Goal: Information Seeking & Learning: Compare options

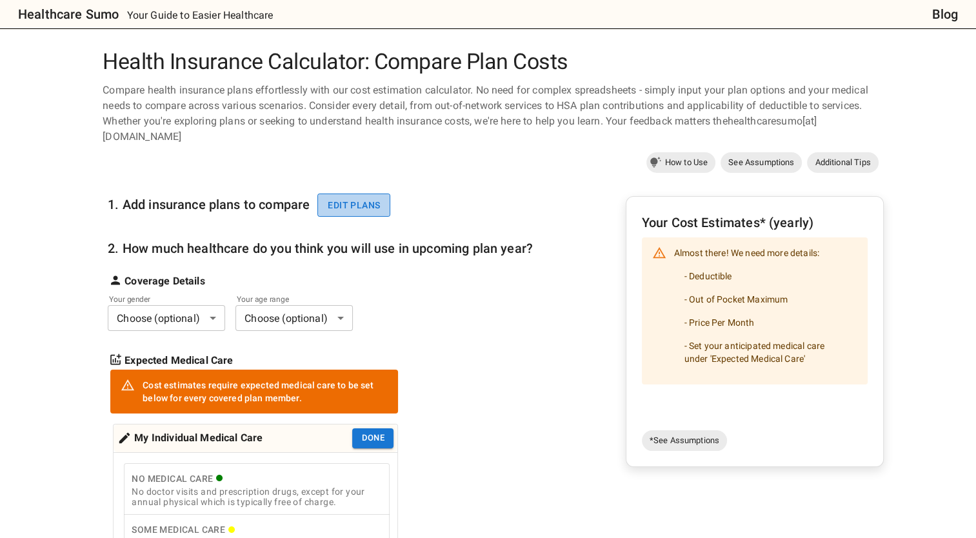
click at [359, 208] on button "Edit plans" at bounding box center [353, 205] width 73 height 24
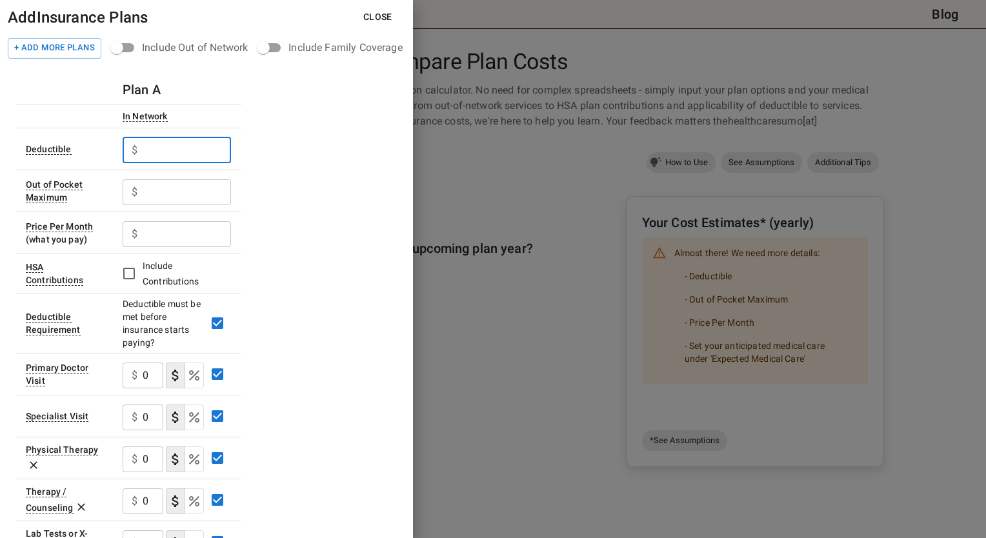
click at [171, 148] on input "text" at bounding box center [187, 150] width 88 height 26
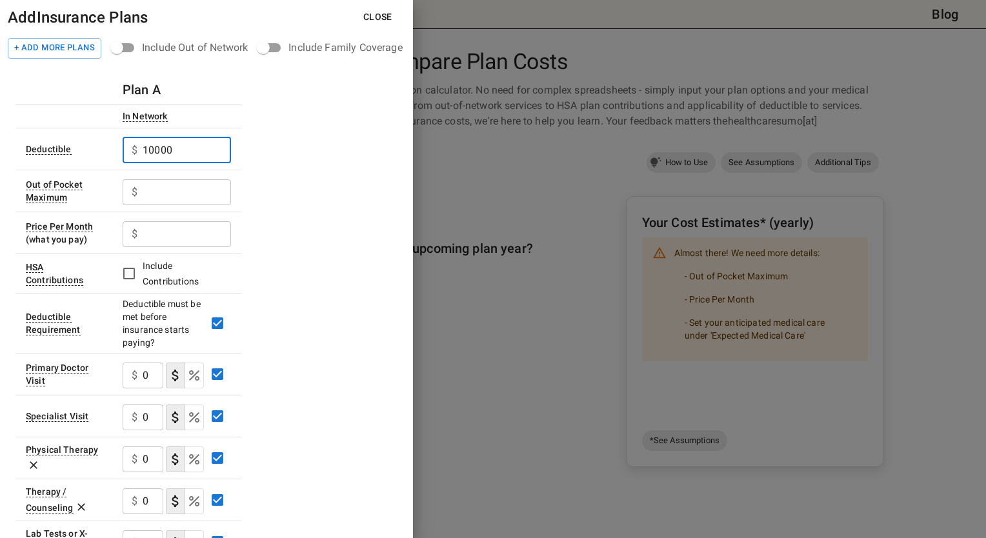
type input "10000"
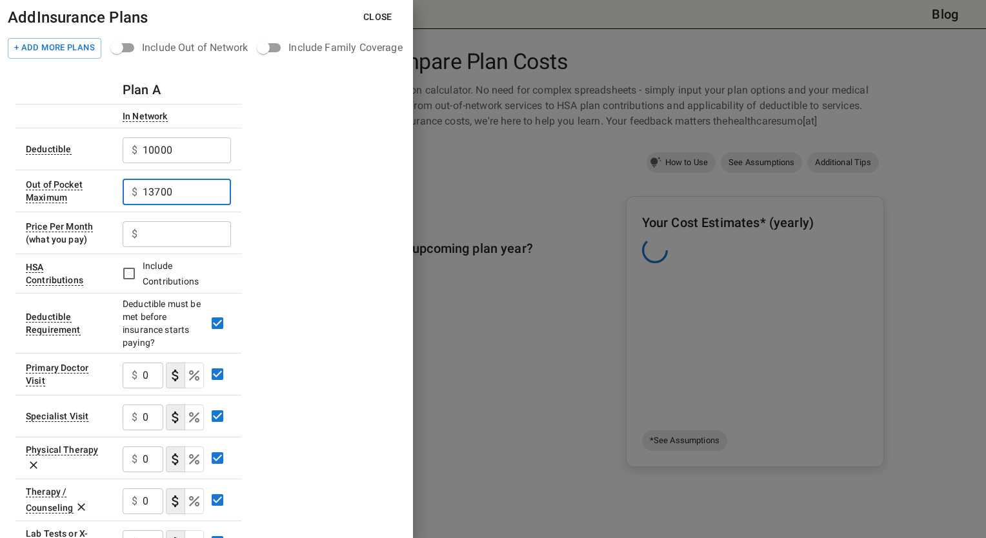
type input "13700"
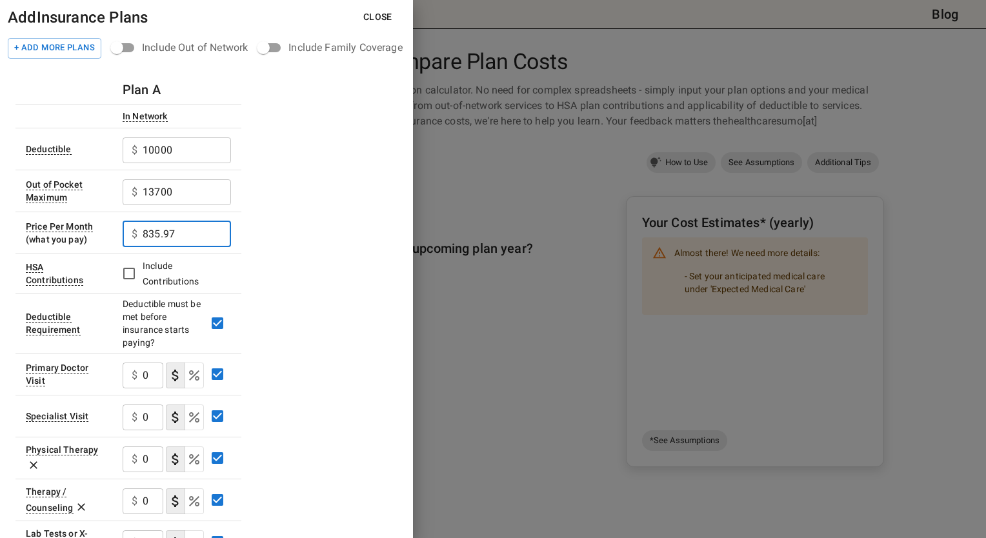
type input "835.97"
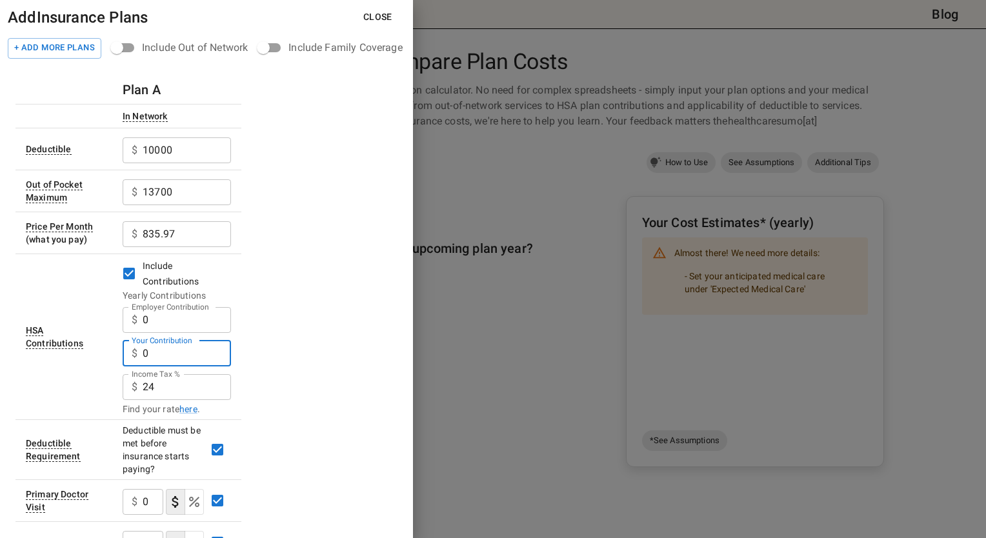
drag, startPoint x: 170, startPoint y: 357, endPoint x: 126, endPoint y: 352, distance: 44.2
click at [126, 352] on div "$ 0 Your Contribution" at bounding box center [177, 354] width 108 height 26
type input "600"
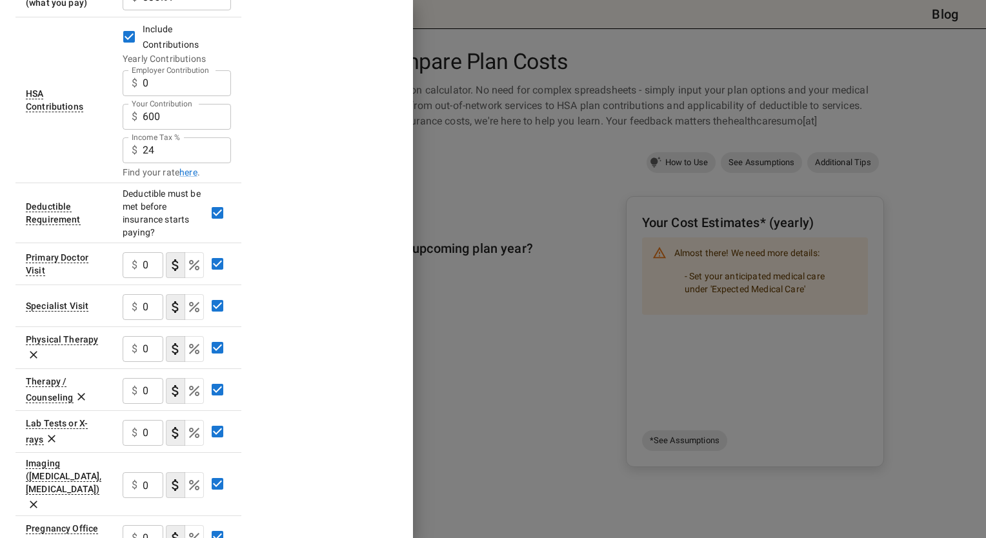
scroll to position [237, 0]
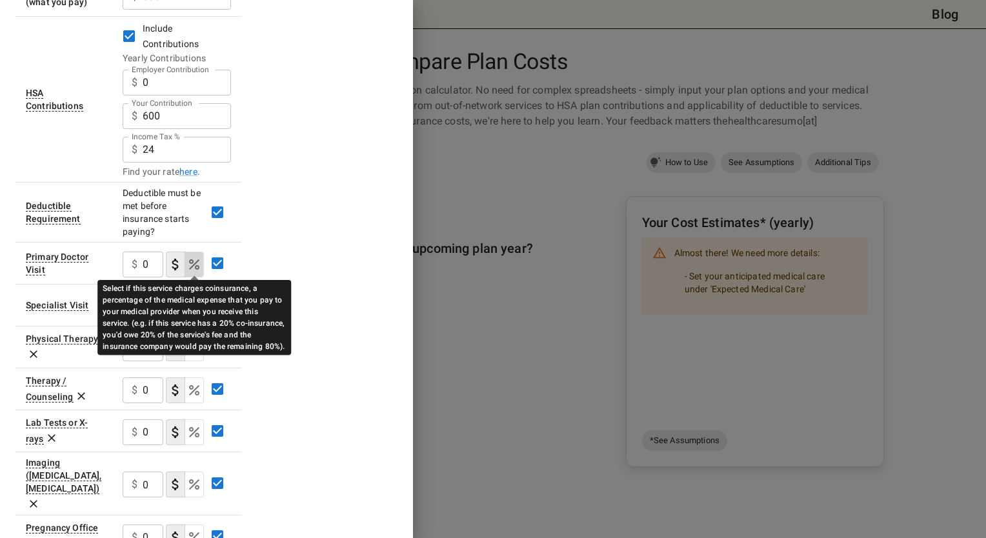
click at [196, 268] on icon "Select if this service charges coinsurance, a percentage of the medical expense…" at bounding box center [194, 264] width 10 height 10
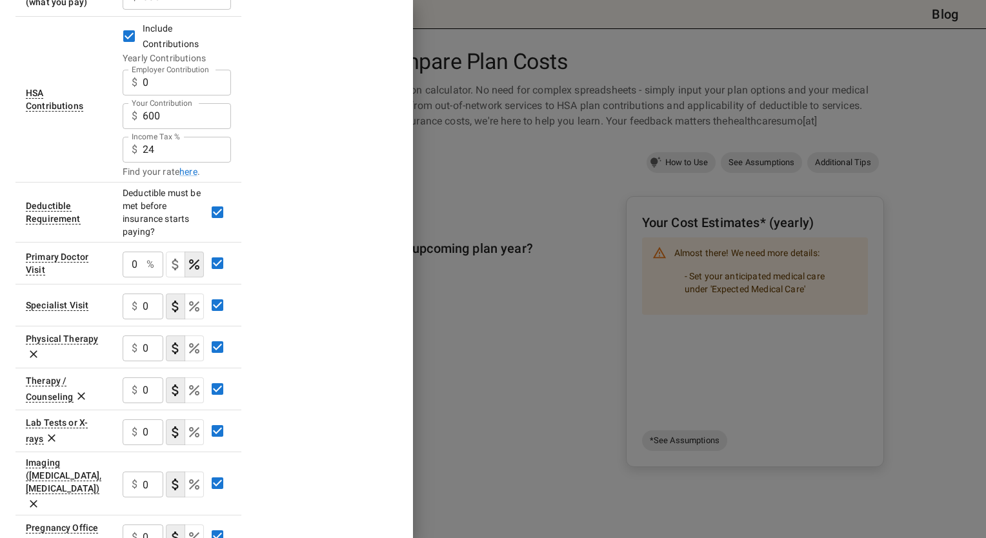
click at [142, 264] on div "0 % ​" at bounding box center [143, 265] width 41 height 26
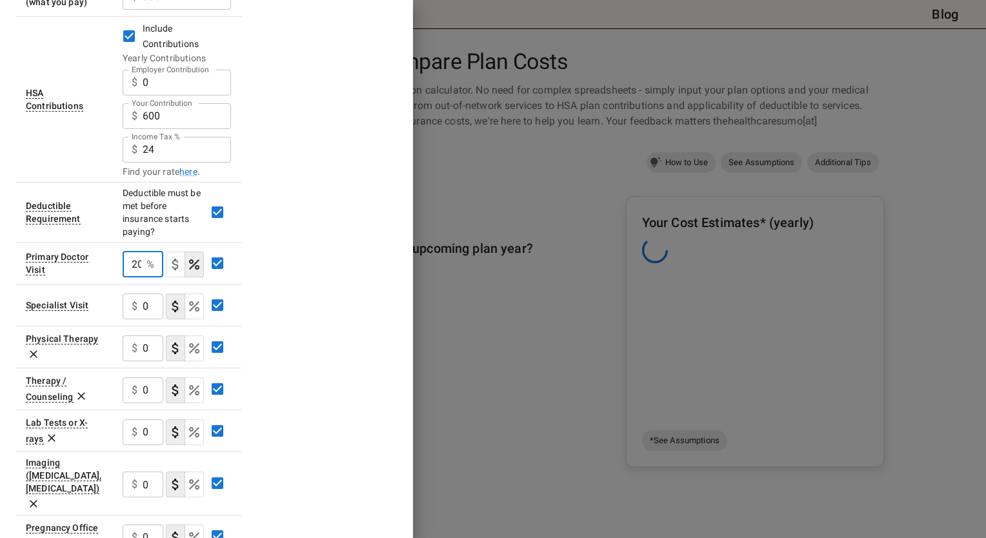
scroll to position [0, 2]
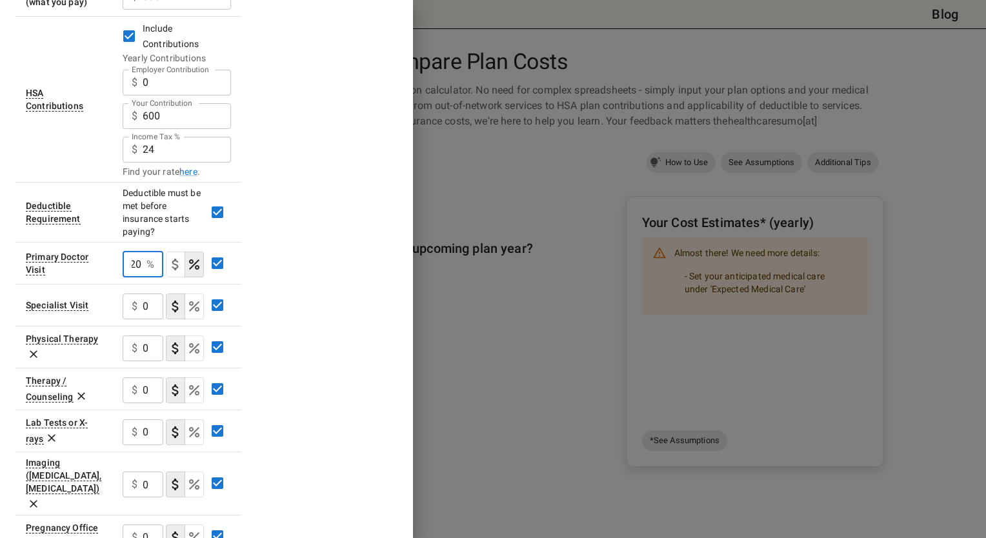
type input "20"
click at [161, 303] on input "0" at bounding box center [153, 306] width 21 height 26
type input "20"
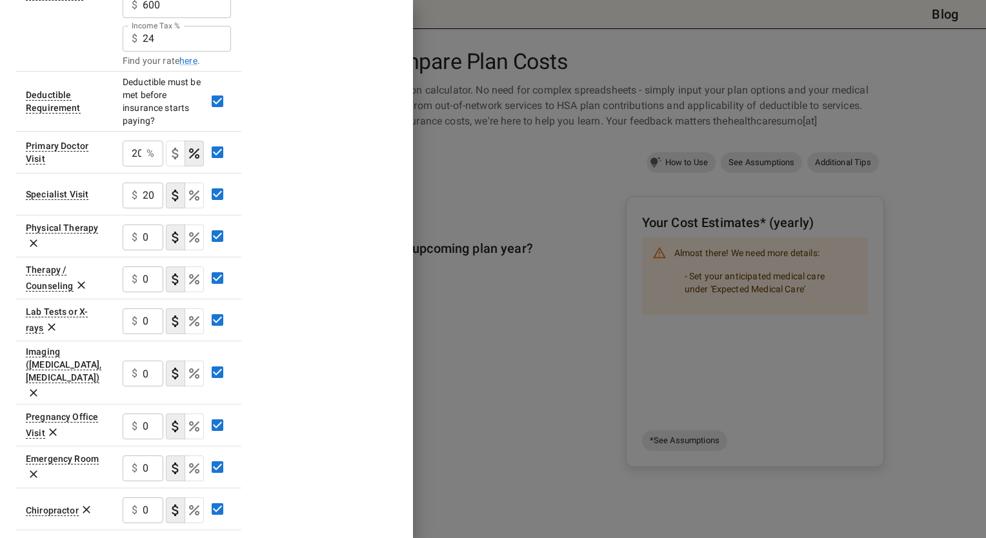
scroll to position [351, 0]
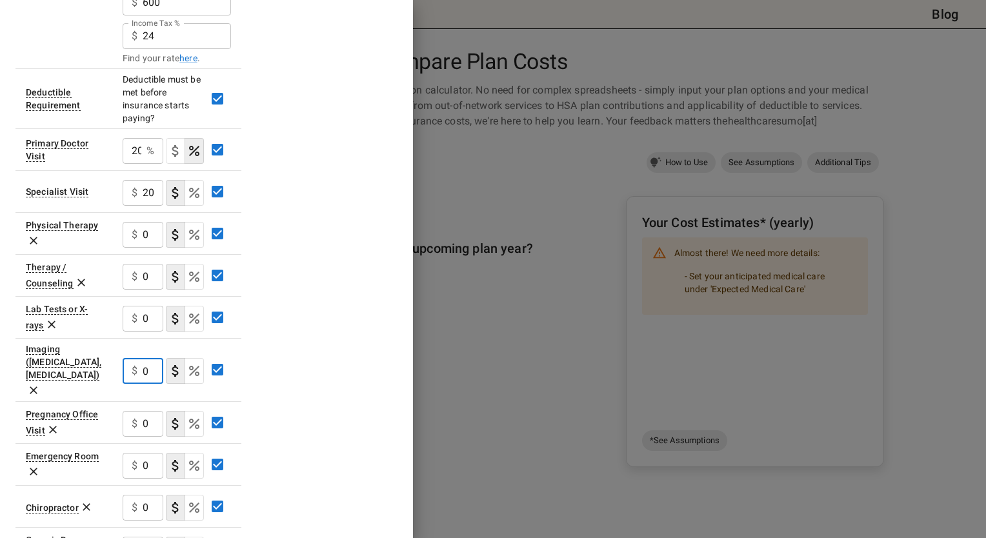
click at [144, 358] on input "0" at bounding box center [153, 371] width 21 height 26
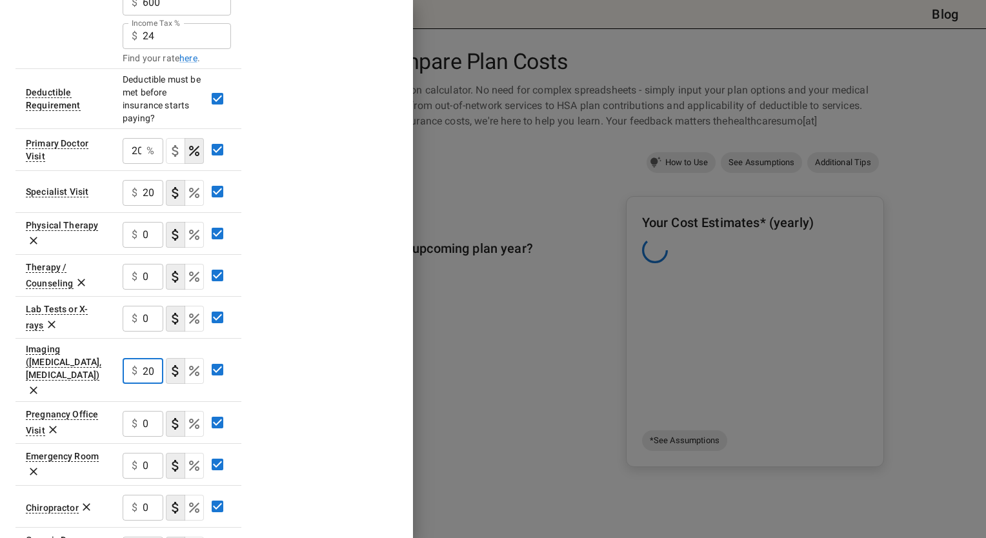
scroll to position [0, 0]
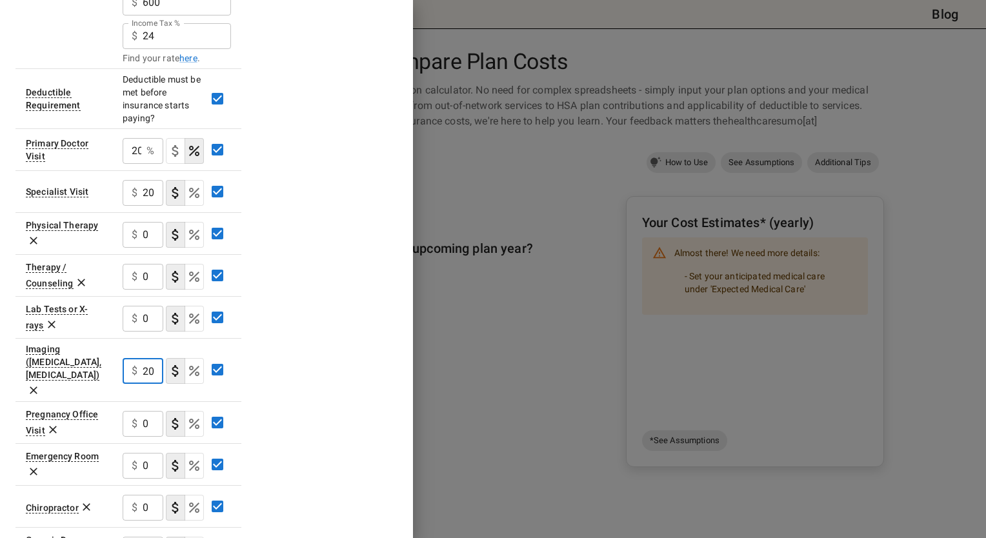
type input "200"
click at [139, 411] on div "$ 0 ​" at bounding box center [143, 424] width 41 height 26
type input "20"
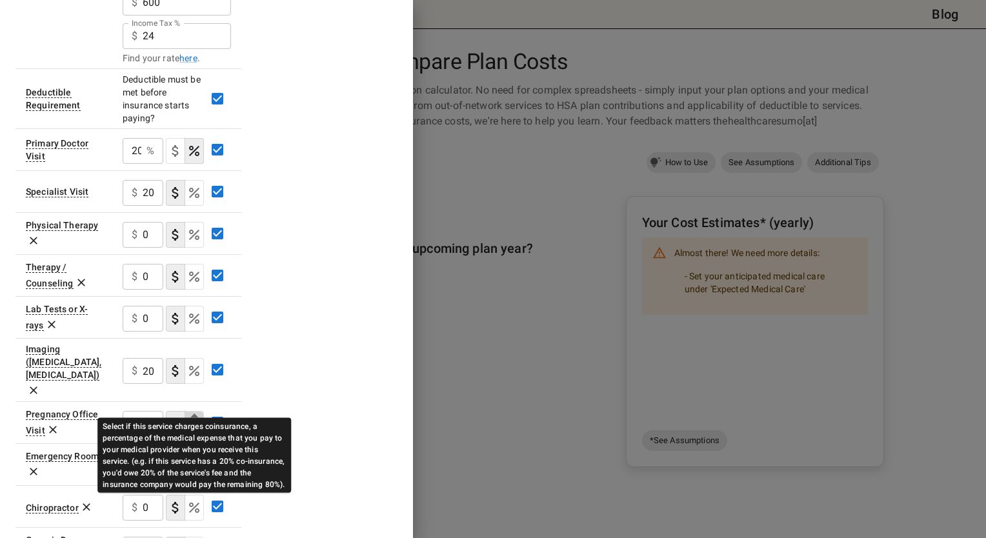
click at [192, 419] on icon "Select if this service charges coinsurance, a percentage of the medical expense…" at bounding box center [194, 424] width 10 height 10
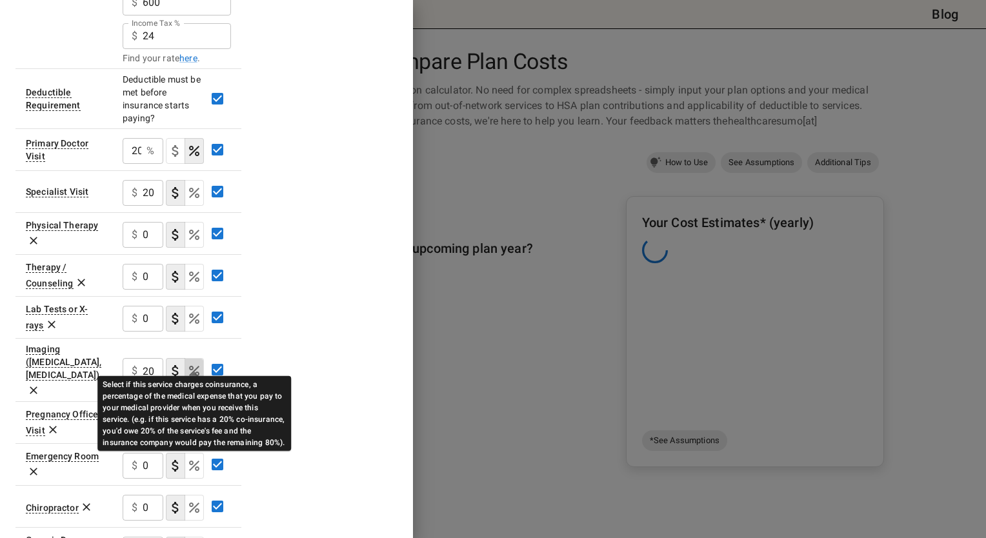
click at [196, 364] on icon "Select if this service charges coinsurance, a percentage of the medical expense…" at bounding box center [193, 370] width 15 height 15
type input "20"
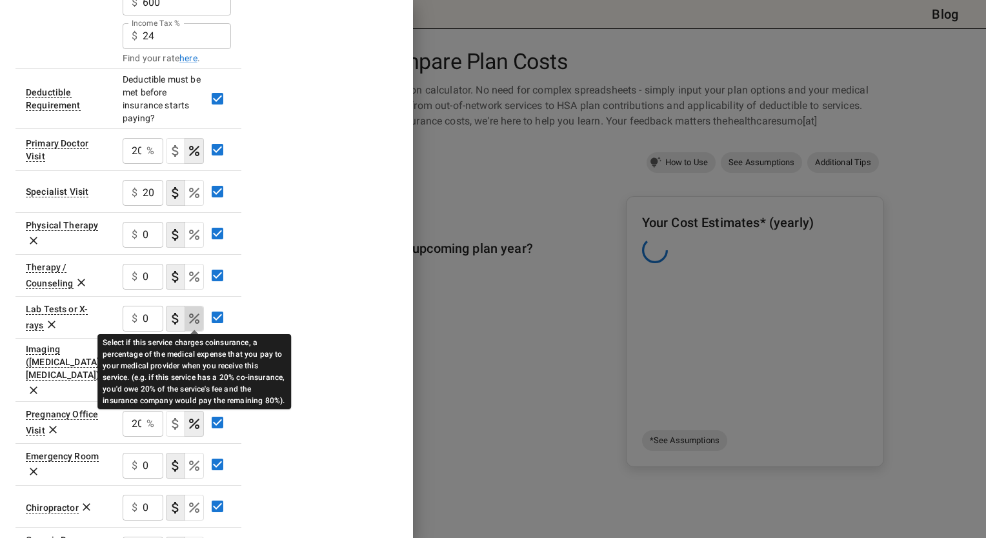
click at [196, 319] on icon "Select if this service charges coinsurance, a percentage of the medical expense…" at bounding box center [194, 318] width 10 height 10
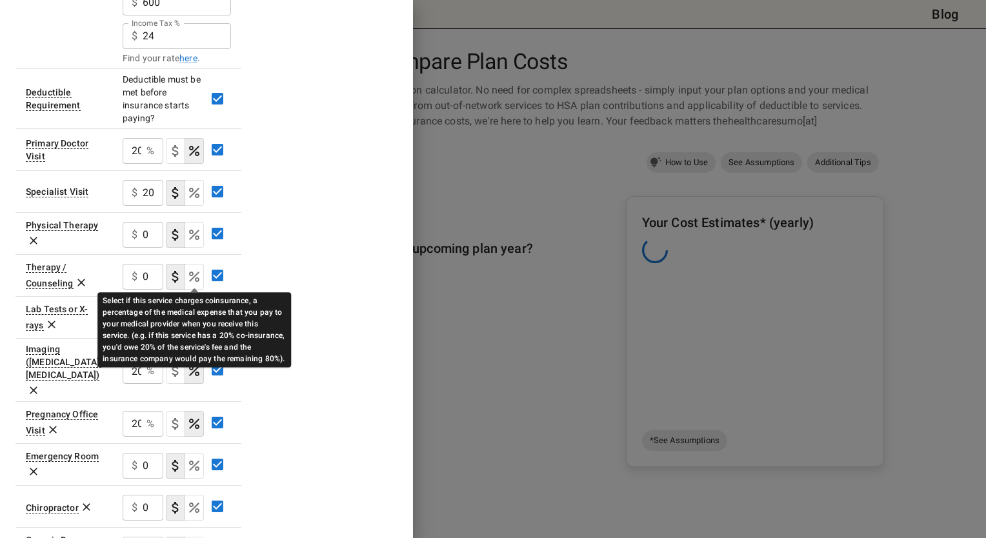
click at [199, 275] on icon "Select if this service charges coinsurance, a percentage of the medical expense…" at bounding box center [193, 276] width 15 height 15
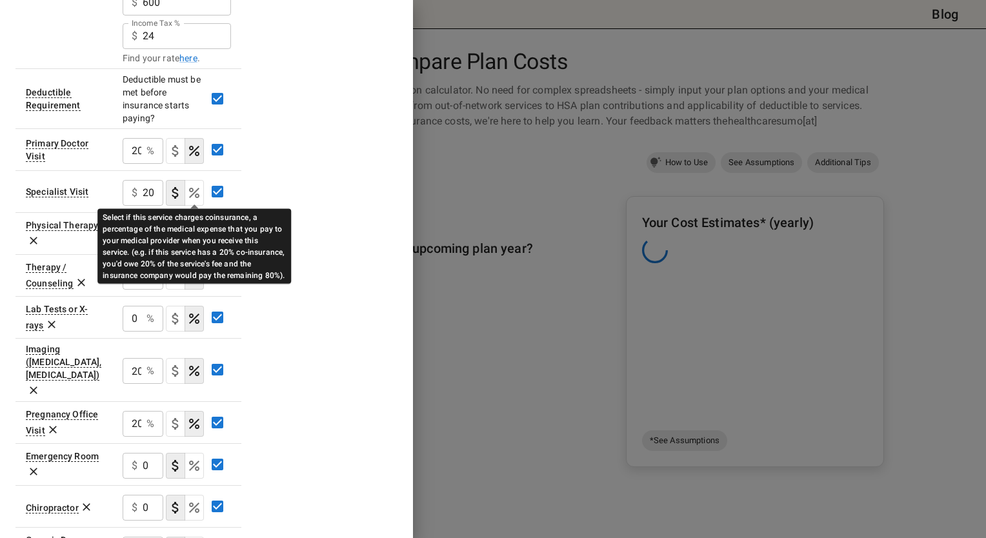
drag, startPoint x: 199, startPoint y: 232, endPoint x: 195, endPoint y: 188, distance: 43.3
click at [195, 188] on tbody "Deductible $ 10000 ​ Out of Pocket Maximum $ 13700 ​ Price Per Month (what you …" at bounding box center [128, 299] width 226 height 1044
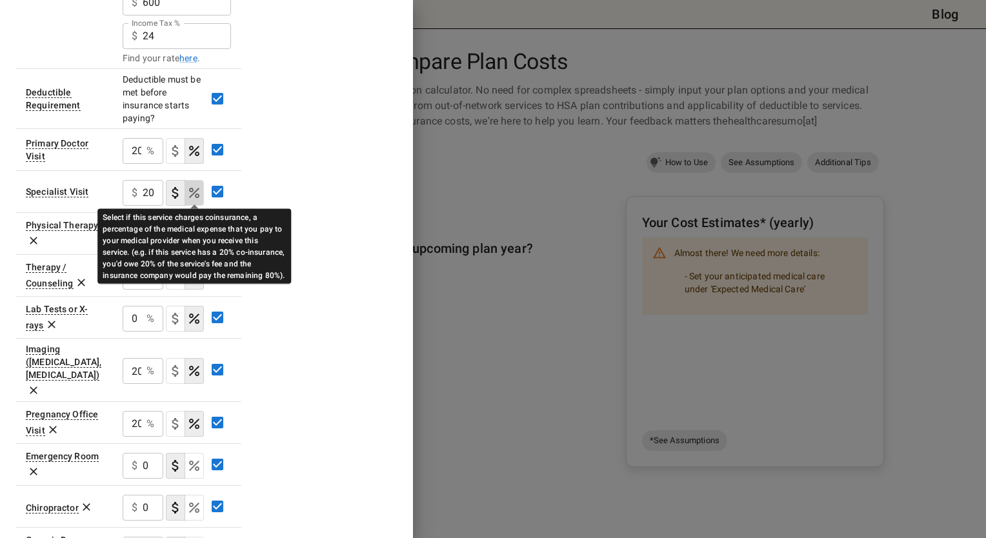
click at [195, 188] on icon "Select if this service charges coinsurance, a percentage of the medical expense…" at bounding box center [193, 192] width 15 height 15
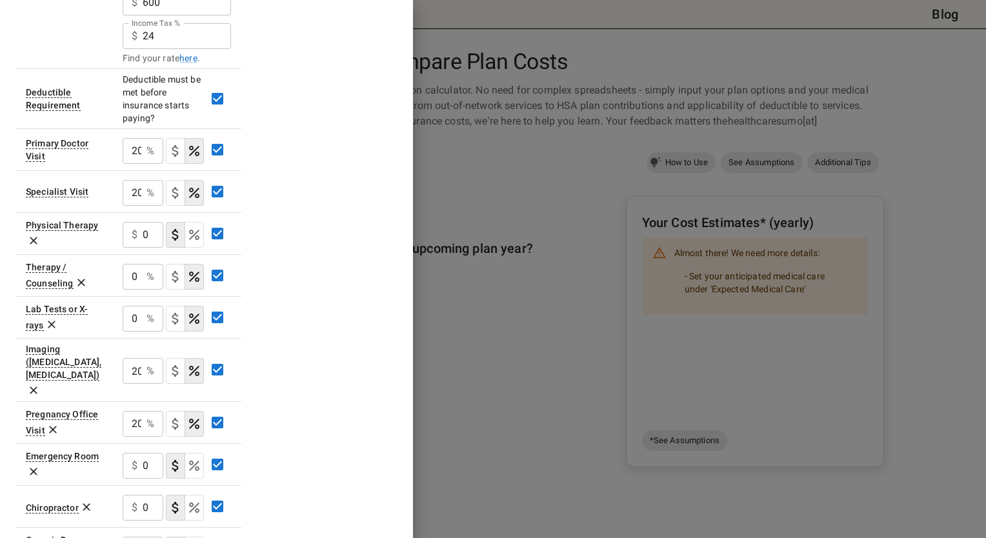
click at [146, 453] on input "0" at bounding box center [153, 466] width 21 height 26
type input "20"
drag, startPoint x: 190, startPoint y: 483, endPoint x: 150, endPoint y: 486, distance: 40.8
click at [150, 490] on div "$ 0 ​" at bounding box center [177, 507] width 108 height 34
click at [150, 495] on input "0" at bounding box center [153, 508] width 21 height 26
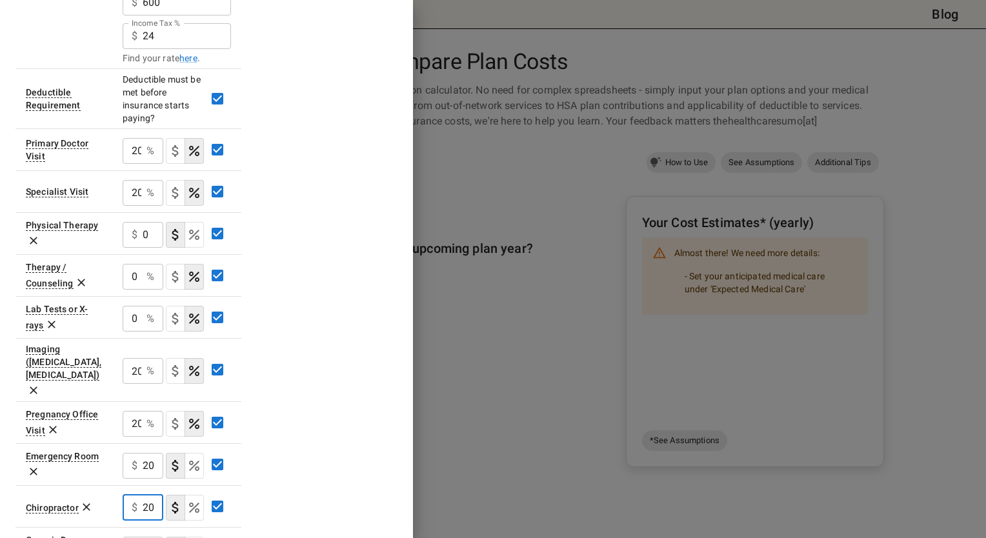
type input "20"
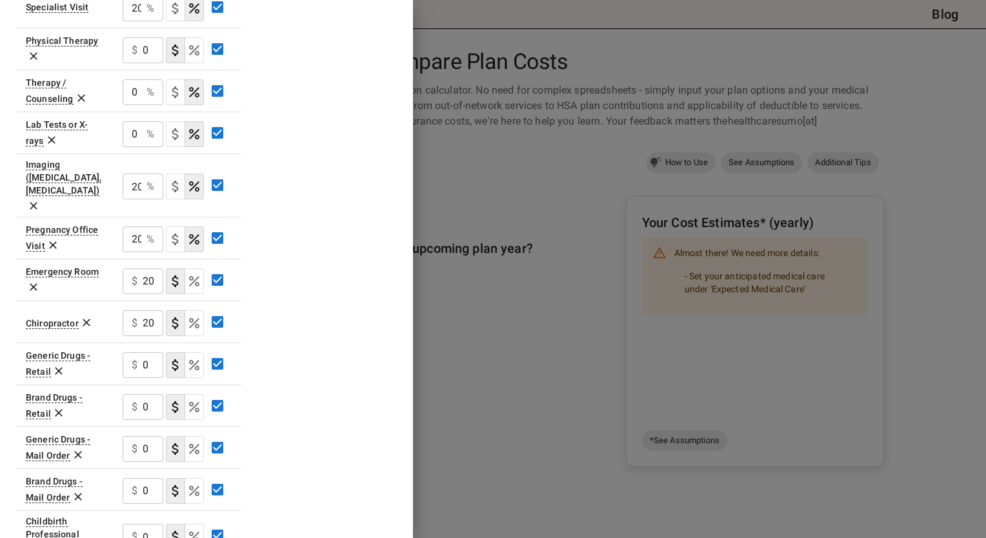
scroll to position [547, 0]
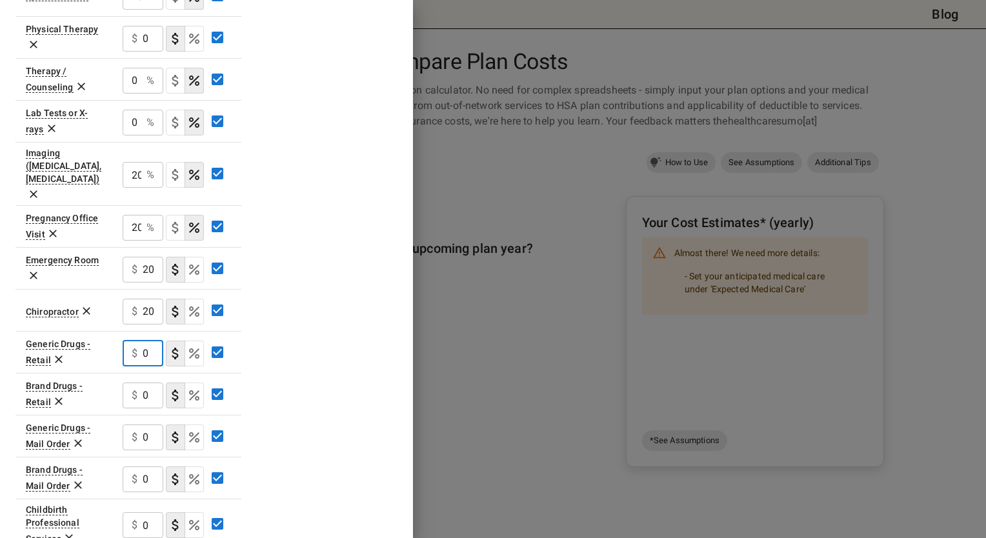
click at [144, 341] on input "0" at bounding box center [153, 354] width 21 height 26
click at [150, 341] on input "0" at bounding box center [153, 354] width 21 height 26
click at [114, 345] on td "$ 20 ​" at bounding box center [176, 352] width 129 height 42
click at [146, 341] on input "20" at bounding box center [153, 354] width 21 height 26
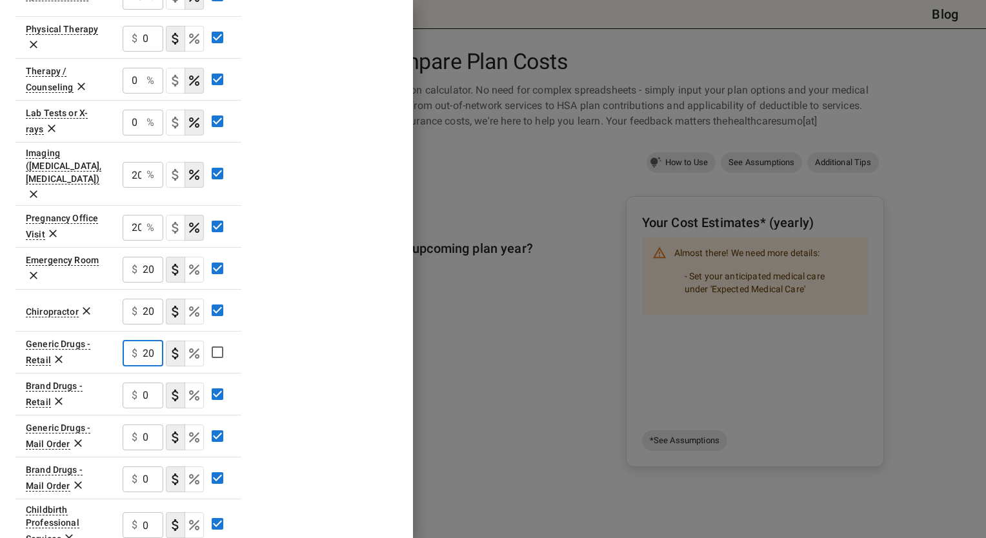
click at [146, 341] on input "20" at bounding box center [153, 354] width 21 height 26
type input "3"
click at [145, 382] on input "0" at bounding box center [153, 395] width 21 height 26
click at [147, 382] on input "60" at bounding box center [153, 395] width 21 height 26
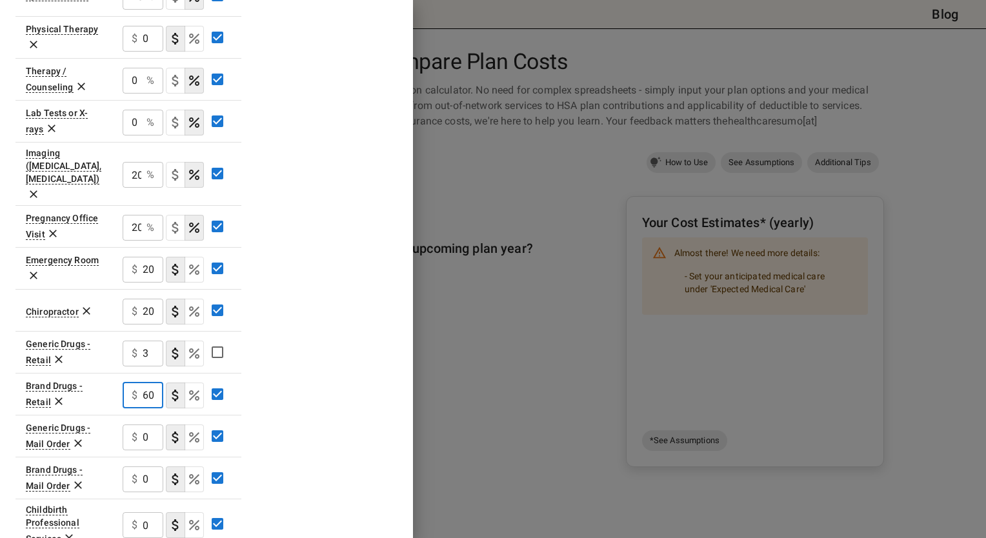
click at [147, 382] on input "60" at bounding box center [153, 395] width 21 height 26
type input "10"
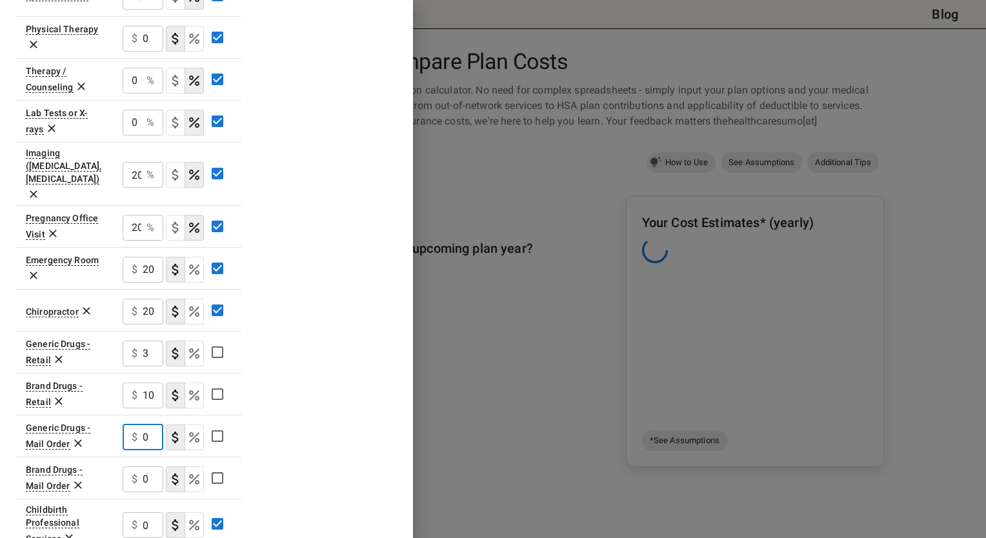
click at [151, 424] on input "0" at bounding box center [153, 437] width 21 height 26
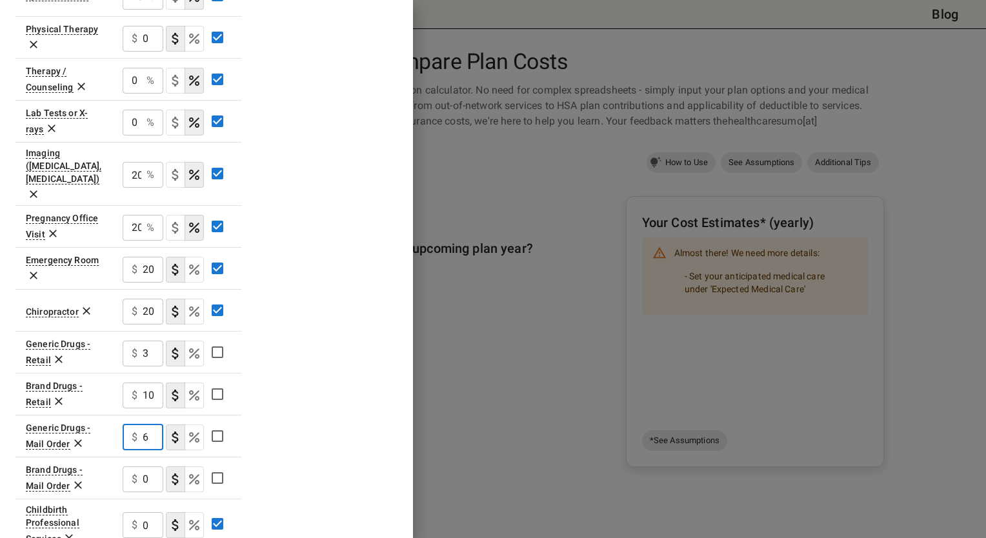
type input "6"
click at [146, 466] on input "0" at bounding box center [153, 479] width 21 height 26
type input "20"
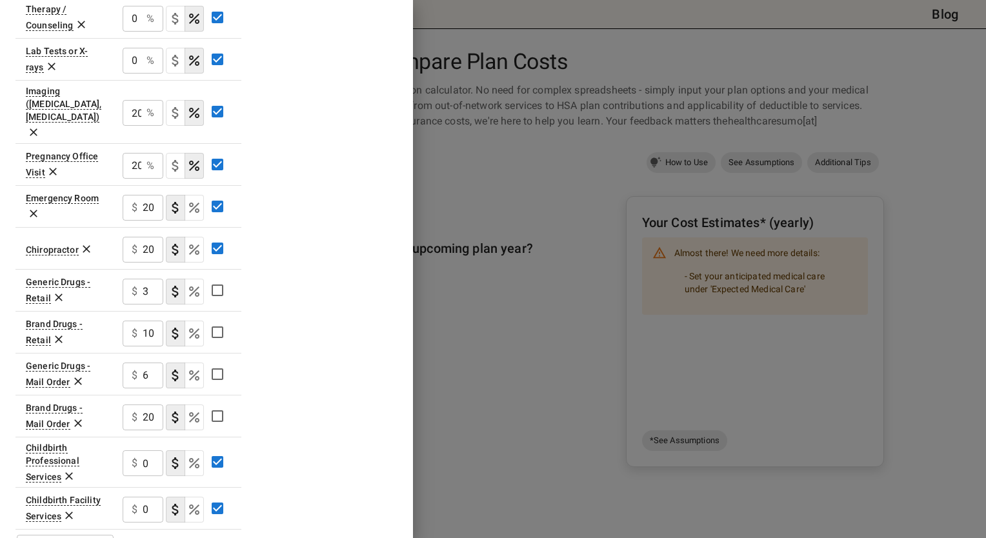
scroll to position [624, 0]
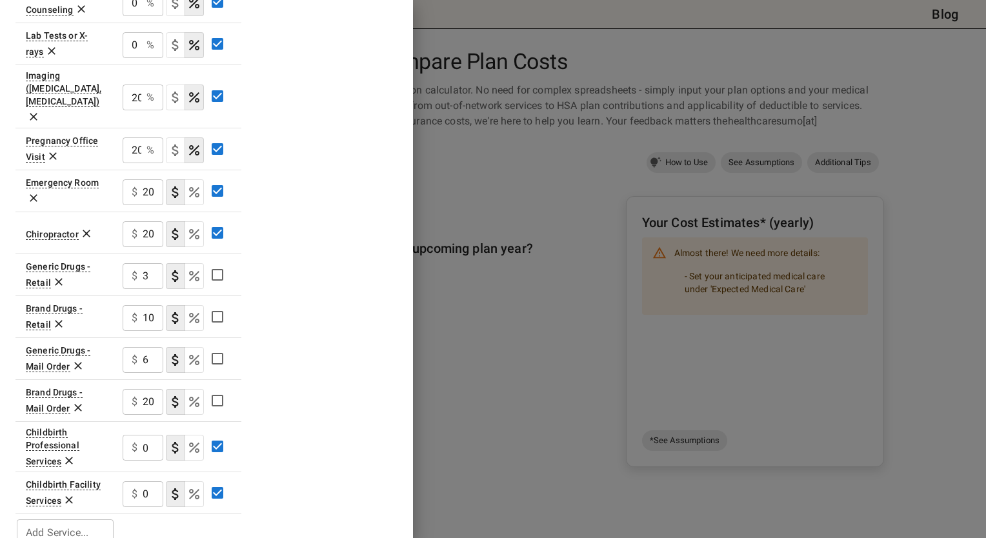
click at [141, 435] on div "$ 0 ​" at bounding box center [143, 448] width 41 height 26
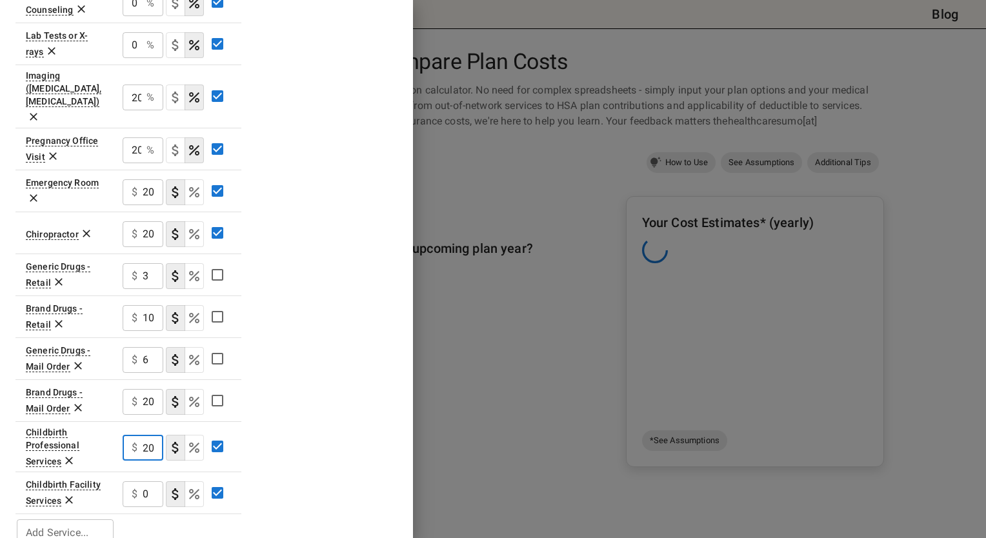
type input "20"
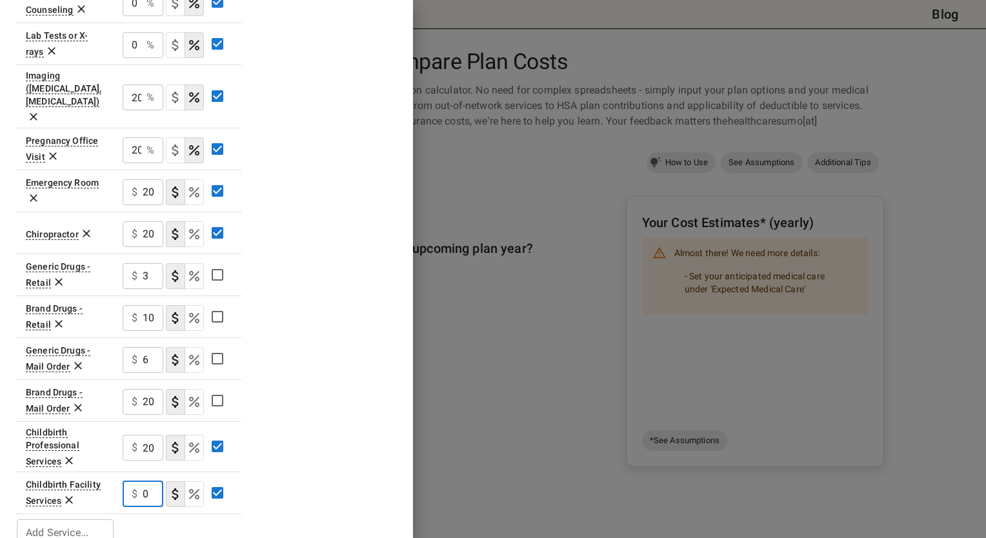
click at [148, 481] on input "0" at bounding box center [153, 494] width 21 height 26
type input "20"
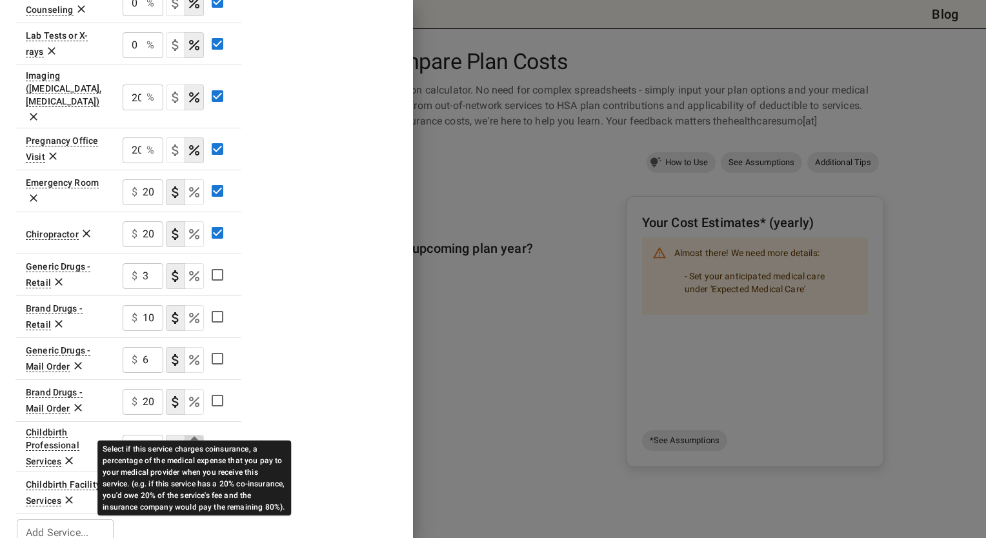
click at [193, 440] on icon "Select if this service charges coinsurance, a percentage of the medical expense…" at bounding box center [193, 447] width 15 height 15
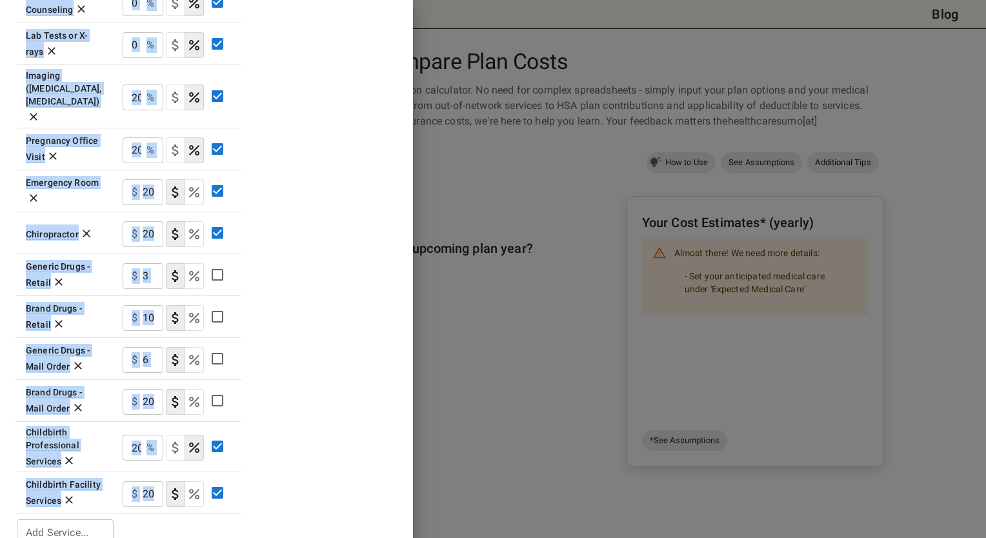
drag, startPoint x: 302, startPoint y: 414, endPoint x: 198, endPoint y: 473, distance: 120.2
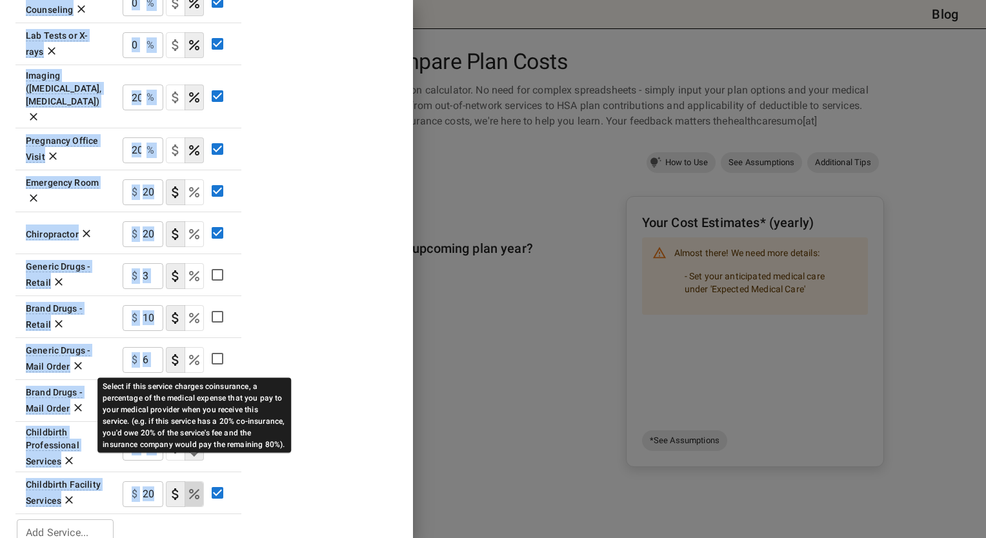
click at [198, 486] on icon "Select if this service charges coinsurance, a percentage of the medical expense…" at bounding box center [193, 493] width 15 height 15
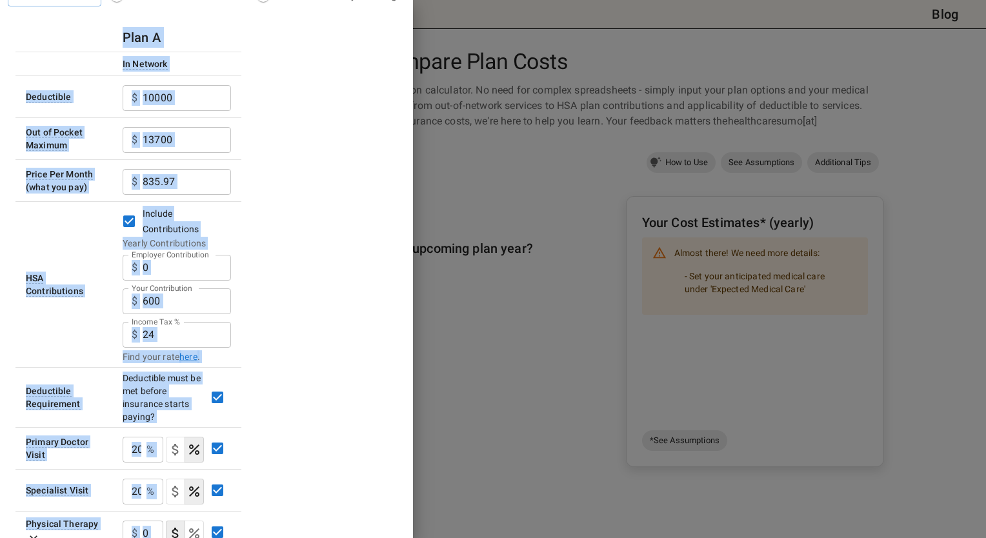
scroll to position [0, 0]
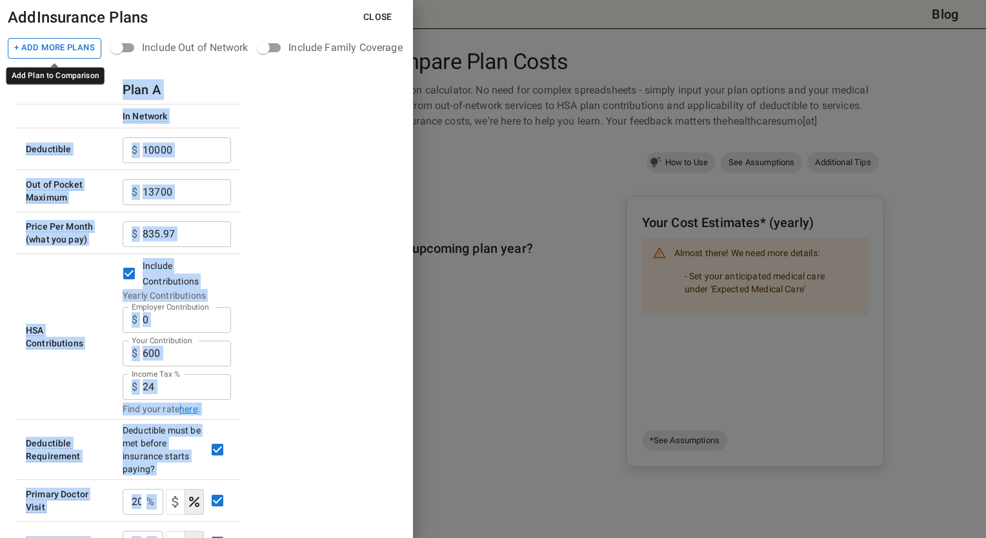
click at [85, 50] on button "+ Add More Plans" at bounding box center [55, 48] width 94 height 21
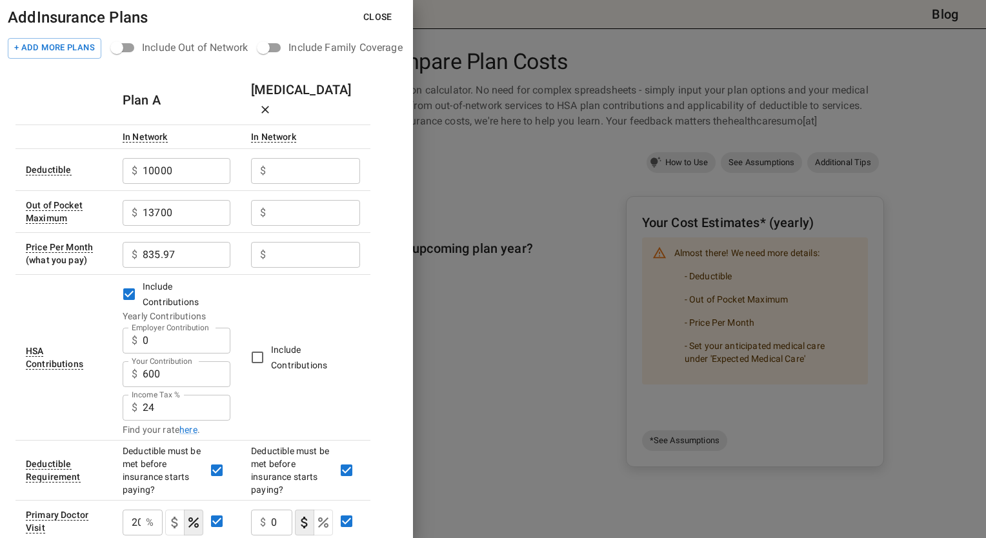
click at [335, 158] on input "Employer Contribution" at bounding box center [315, 171] width 89 height 26
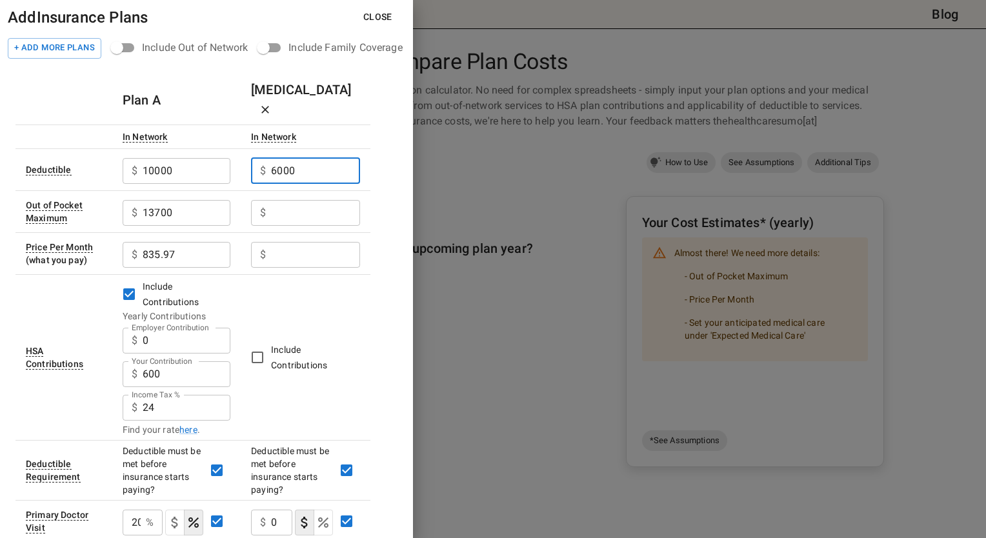
type input "6000"
click at [328, 200] on input "Employer Contribution" at bounding box center [315, 213] width 89 height 26
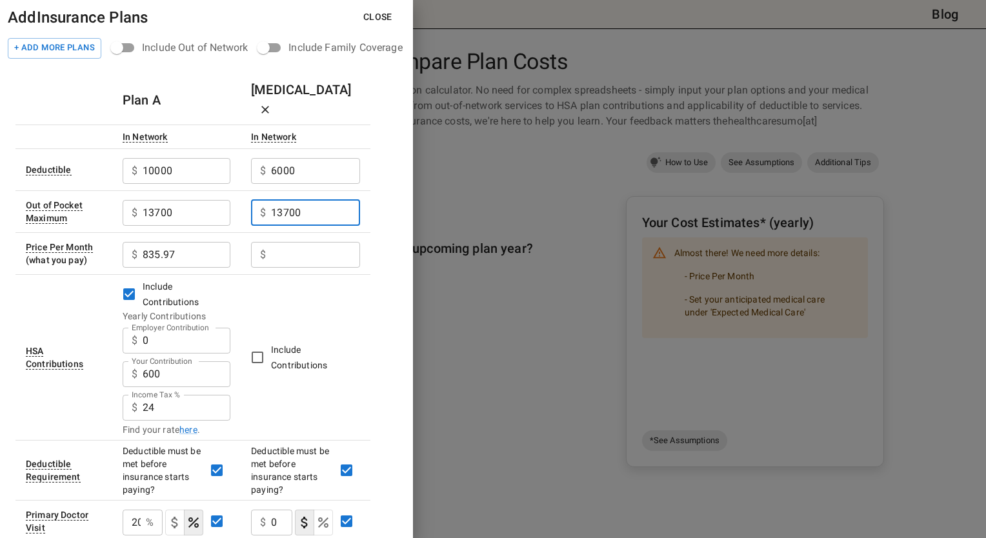
type input "13700"
click at [306, 242] on input "Employer Contribution" at bounding box center [315, 255] width 89 height 26
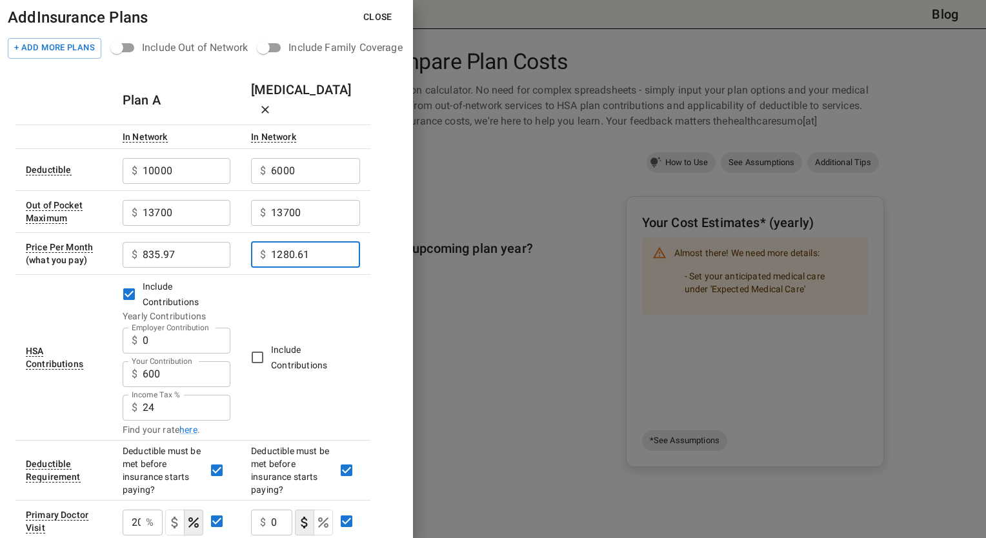
type input "1280.61"
drag, startPoint x: 167, startPoint y: 355, endPoint x: 121, endPoint y: 355, distance: 46.4
click at [121, 355] on td "Include Contributions Yearly Contributions Employer Contribution $ 0 Employer C…" at bounding box center [176, 357] width 128 height 166
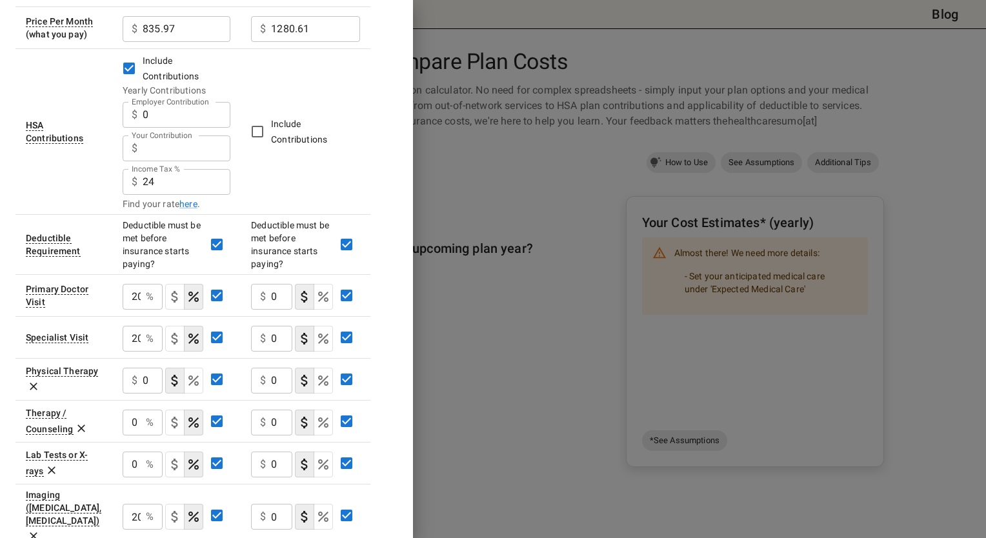
scroll to position [230, 0]
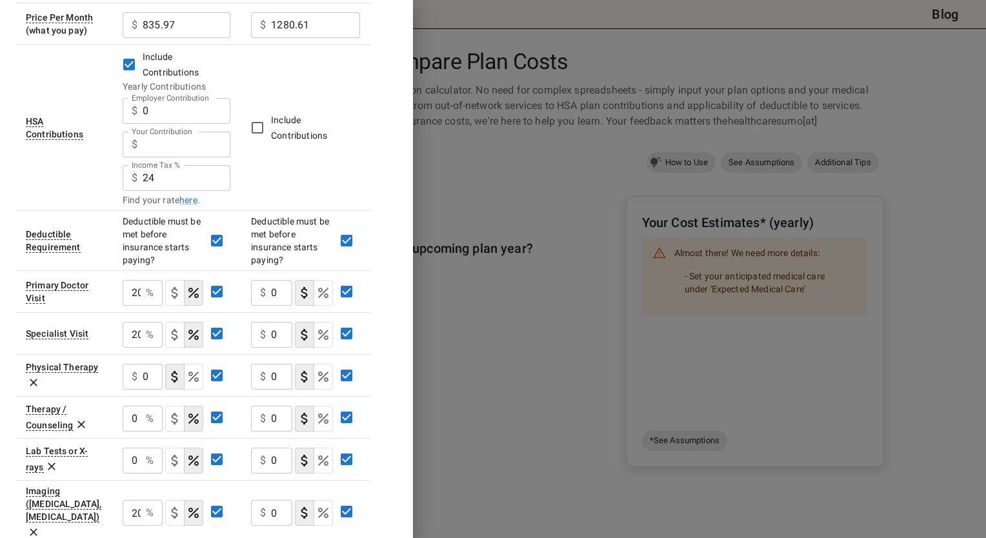
click at [266, 281] on div "$ 0 ​" at bounding box center [271, 293] width 41 height 26
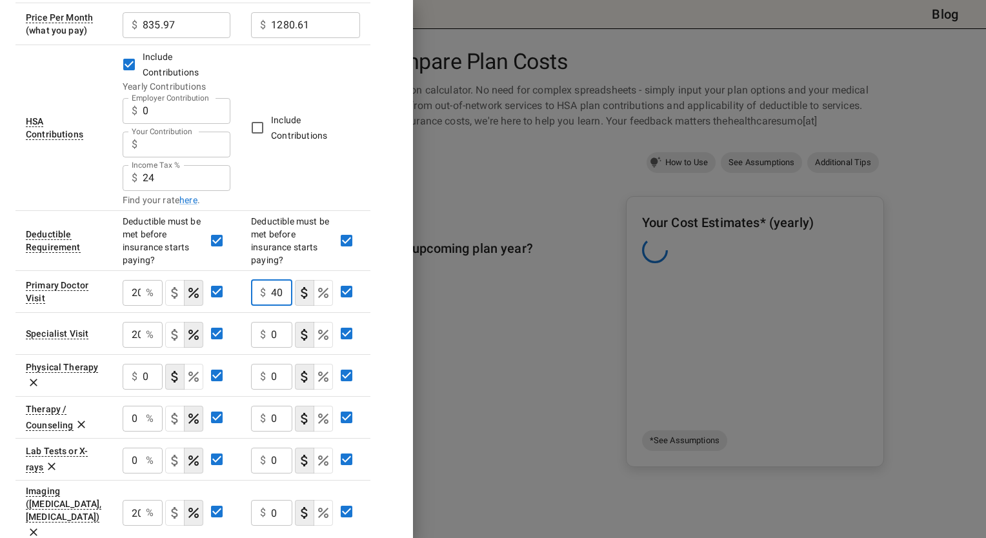
scroll to position [0, 1]
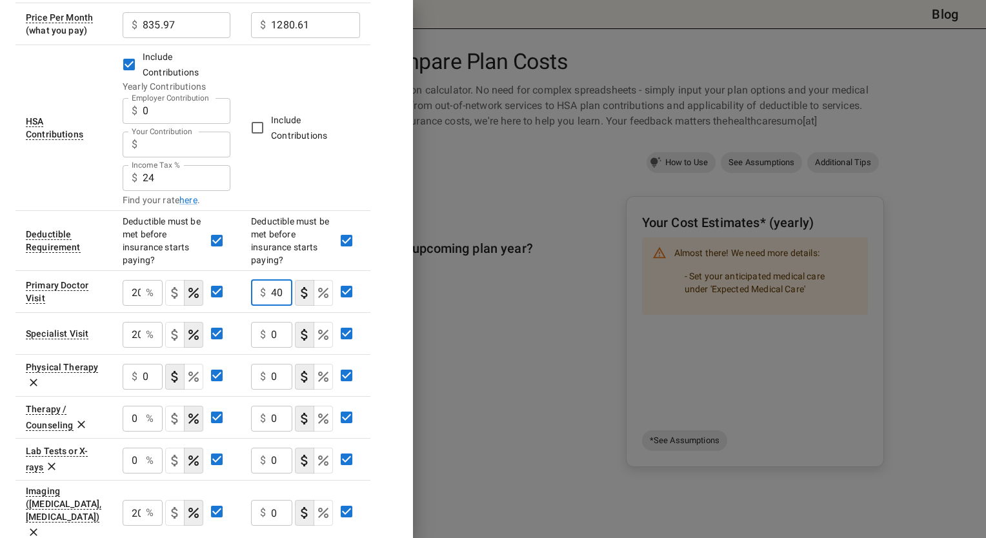
type input "40"
click at [271, 322] on div "$ 0 ​" at bounding box center [271, 335] width 41 height 26
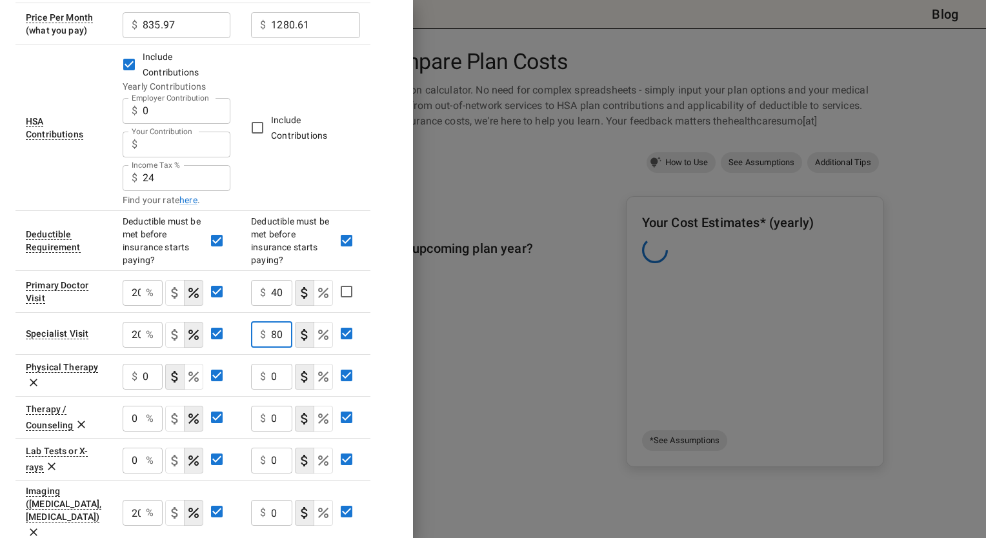
scroll to position [0, 1]
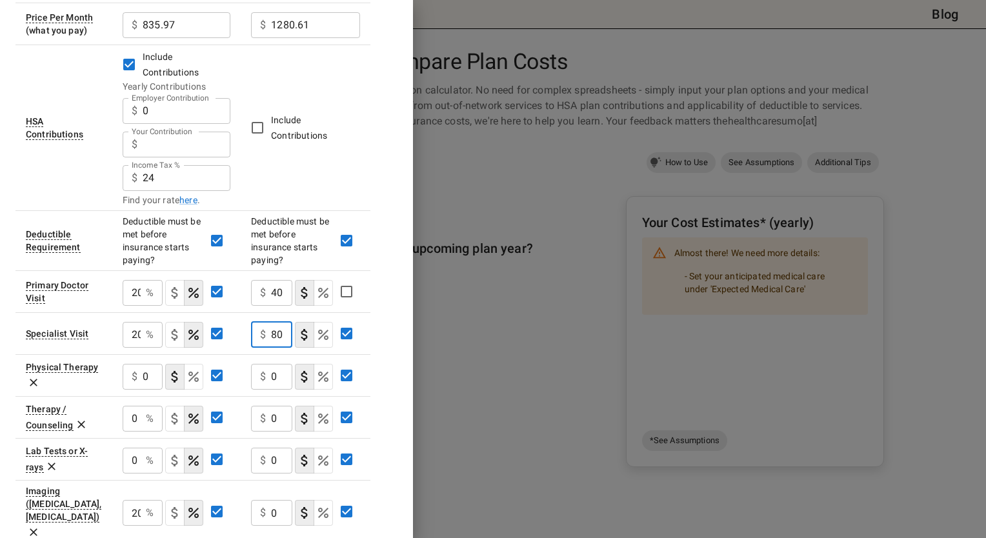
type input "80"
click at [281, 364] on input "0" at bounding box center [281, 377] width 21 height 26
click at [34, 379] on icon at bounding box center [34, 383] width 8 height 8
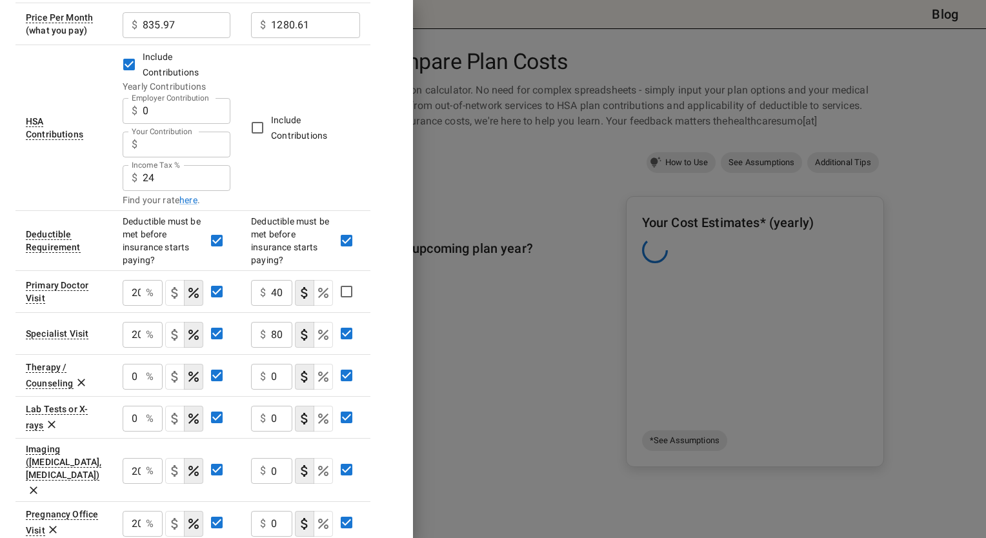
click at [83, 376] on icon at bounding box center [81, 382] width 13 height 13
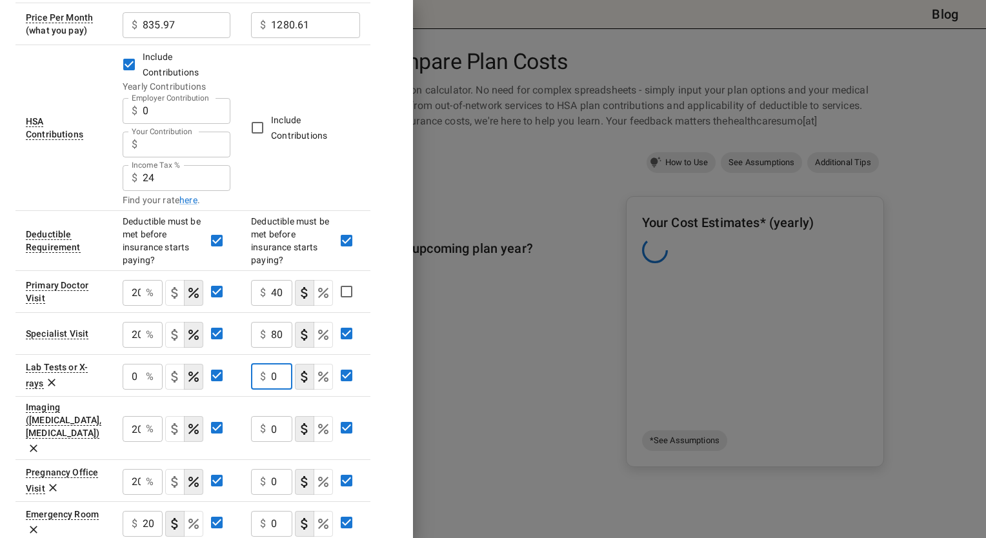
click at [279, 364] on input "0" at bounding box center [281, 377] width 21 height 26
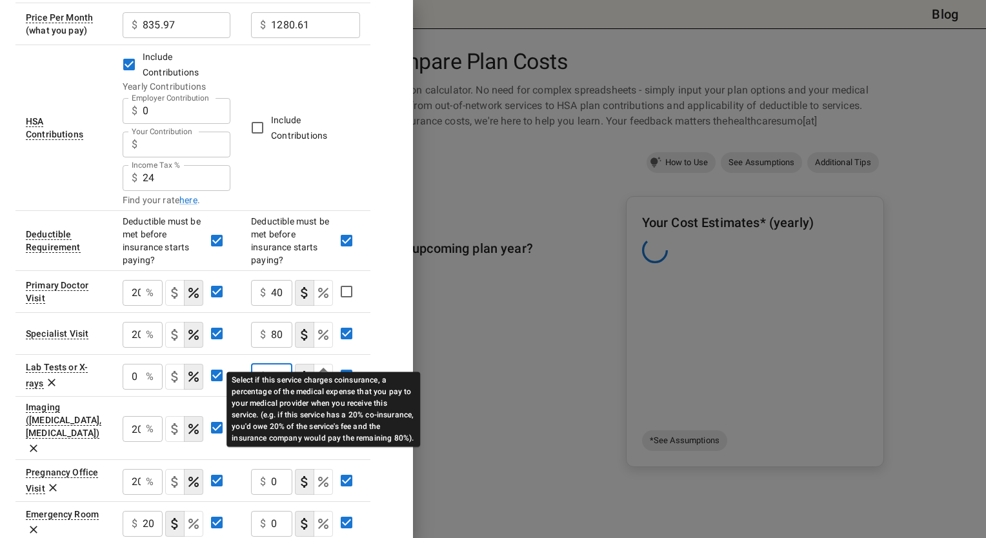
type input "50"
click at [322, 372] on icon "Select if this service charges coinsurance, a percentage of the medical expense…" at bounding box center [323, 377] width 10 height 10
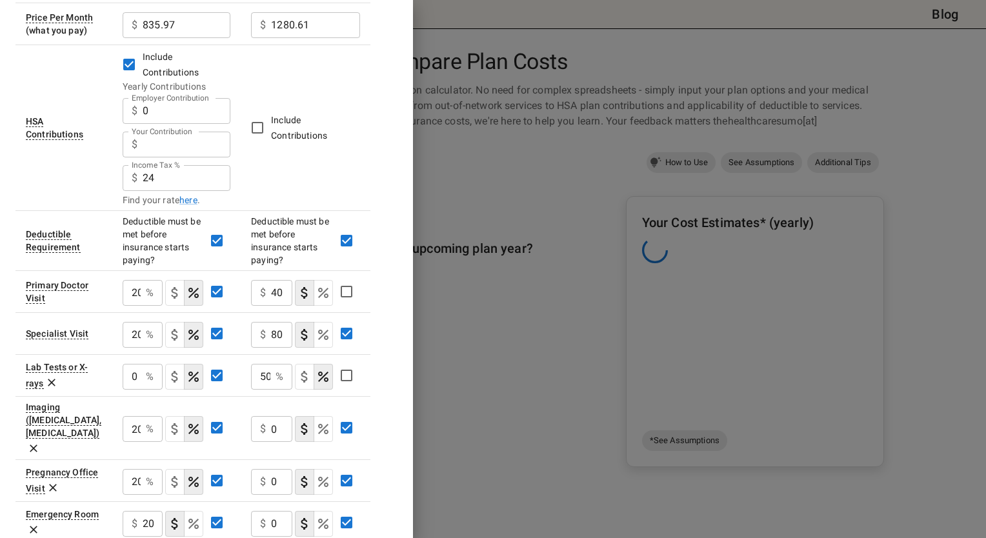
click at [271, 416] on div "$ 0 ​" at bounding box center [271, 429] width 41 height 26
click at [273, 416] on input "0" at bounding box center [281, 429] width 21 height 26
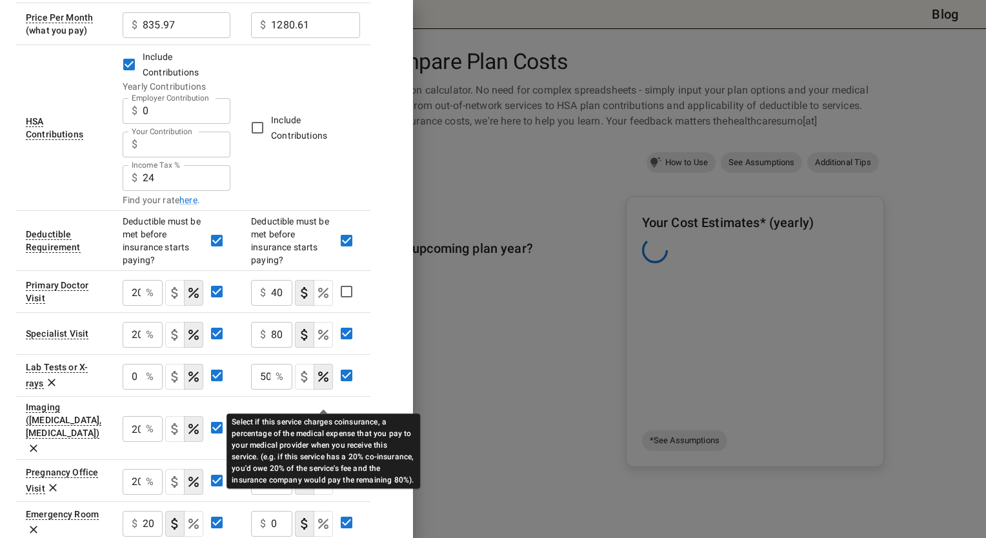
click at [322, 421] on icon "Select if this service charges coinsurance, a percentage of the medical expense…" at bounding box center [322, 428] width 15 height 15
type input "30"
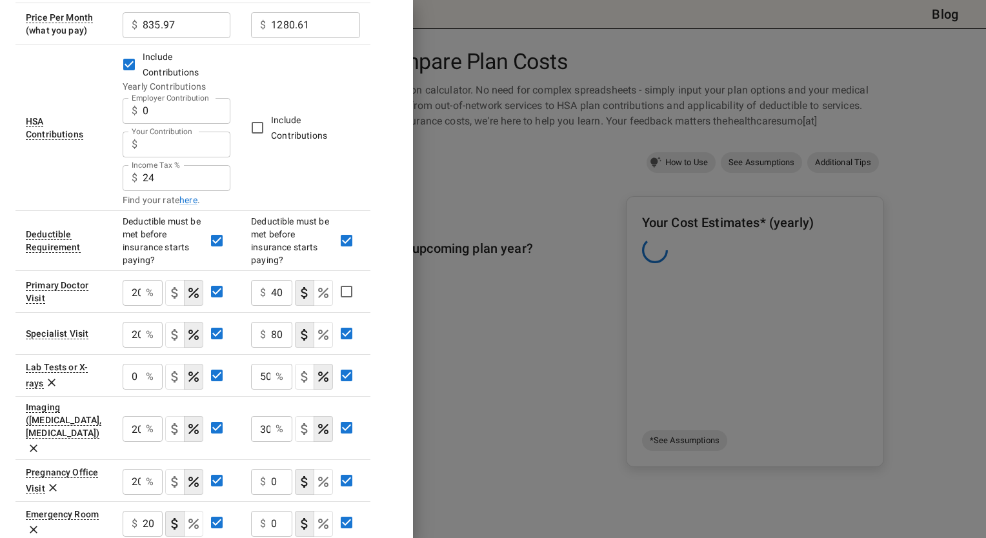
click at [49, 481] on icon at bounding box center [52, 487] width 13 height 13
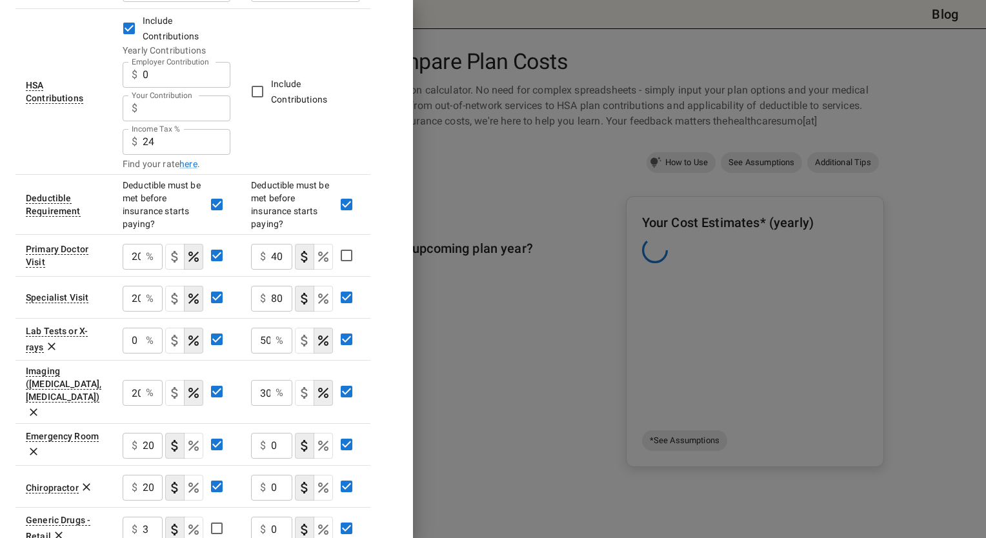
scroll to position [277, 0]
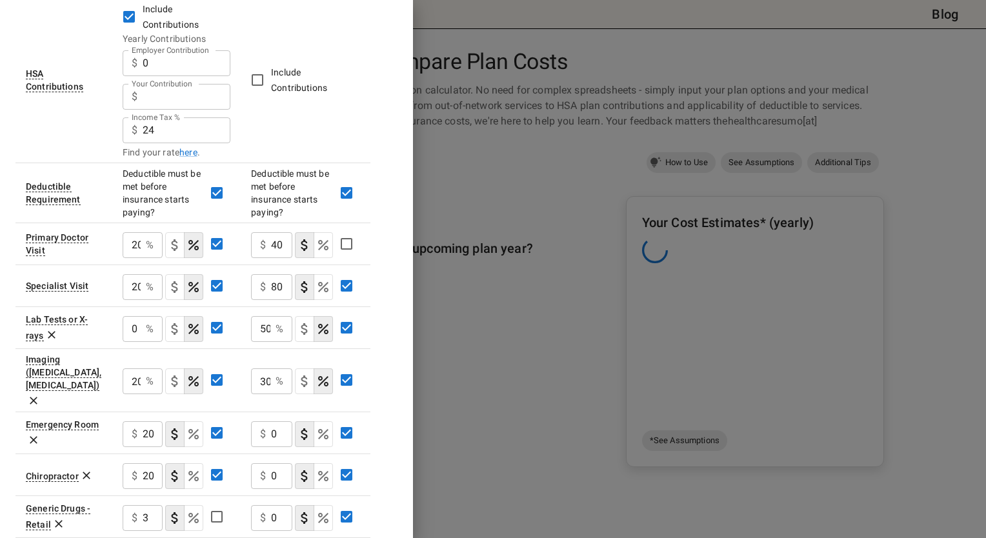
click at [268, 421] on div "$ 0 ​" at bounding box center [271, 434] width 41 height 26
type input "350"
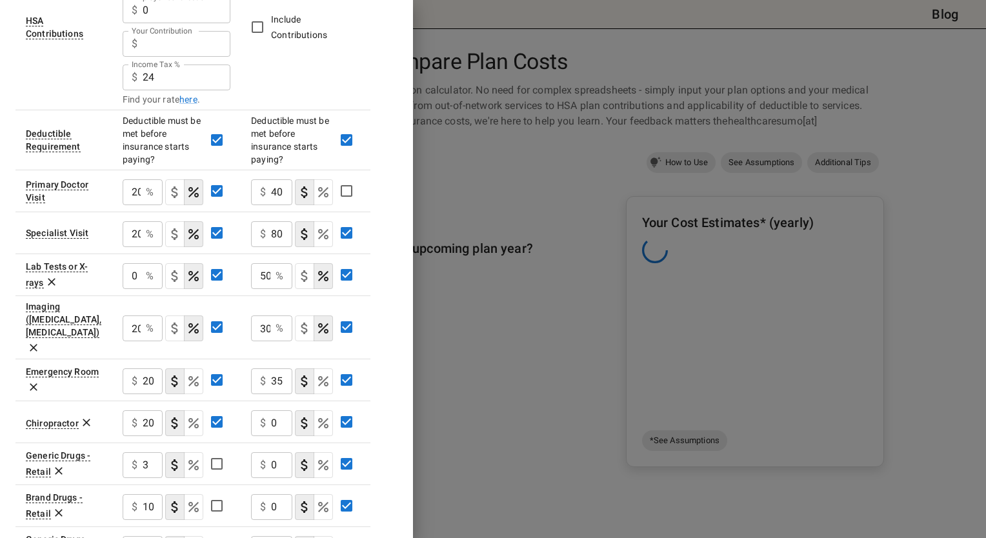
scroll to position [353, 0]
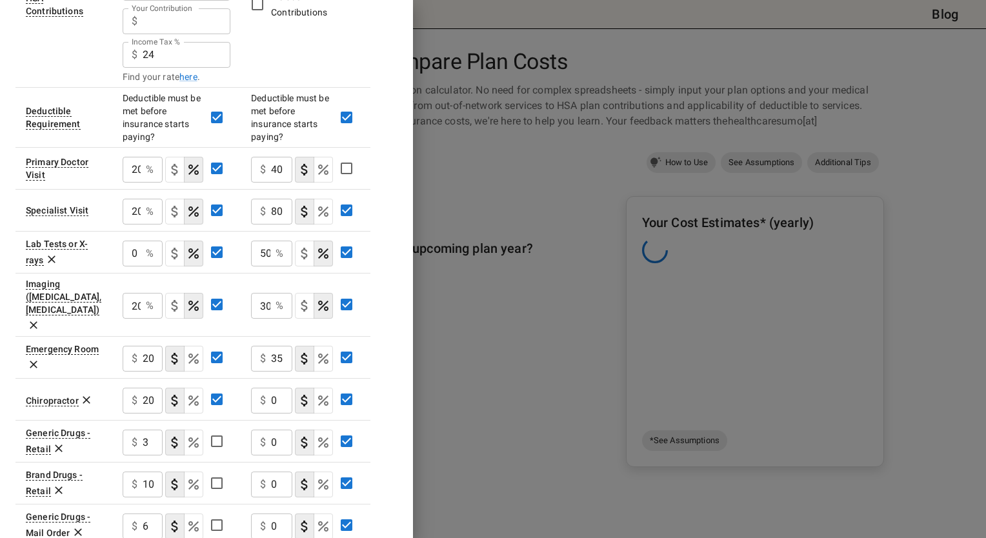
click at [81, 393] on icon at bounding box center [86, 399] width 13 height 13
click at [268, 388] on div "$ 0 ​" at bounding box center [271, 401] width 41 height 26
type input "10"
click at [268, 430] on div "$ 0 ​" at bounding box center [271, 443] width 41 height 26
type input "20"
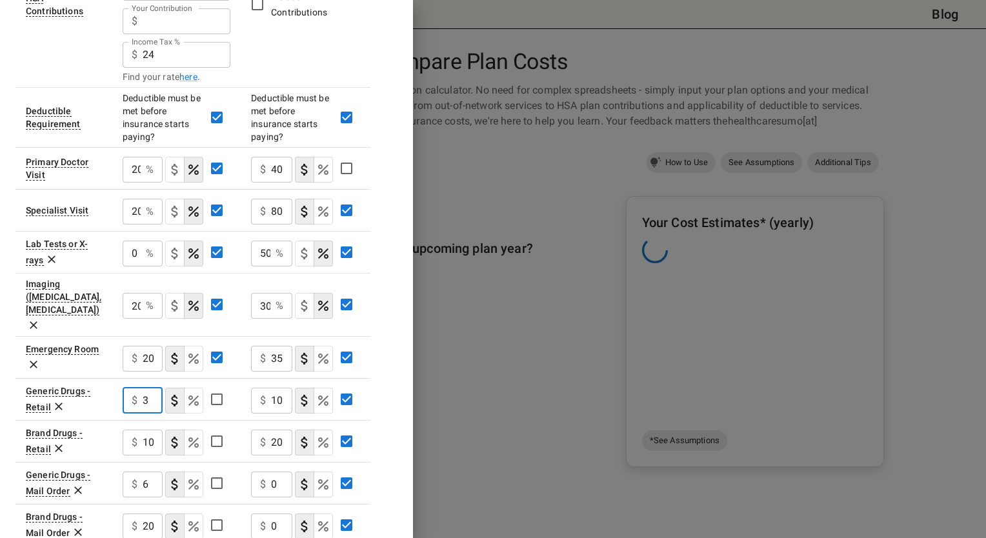
click at [146, 388] on input "3" at bounding box center [153, 401] width 20 height 26
type input "10"
click at [154, 430] on input "10" at bounding box center [153, 443] width 20 height 26
type input "1"
type input "2"
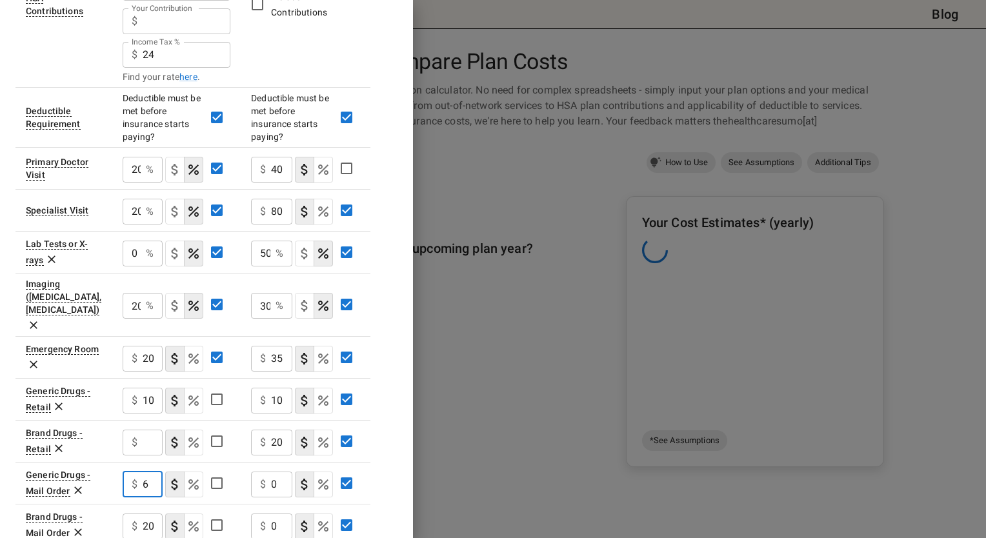
click at [154, 471] on input "6" at bounding box center [153, 484] width 20 height 26
type input "10"
click at [143, 430] on input "Employer Contribution" at bounding box center [153, 443] width 20 height 26
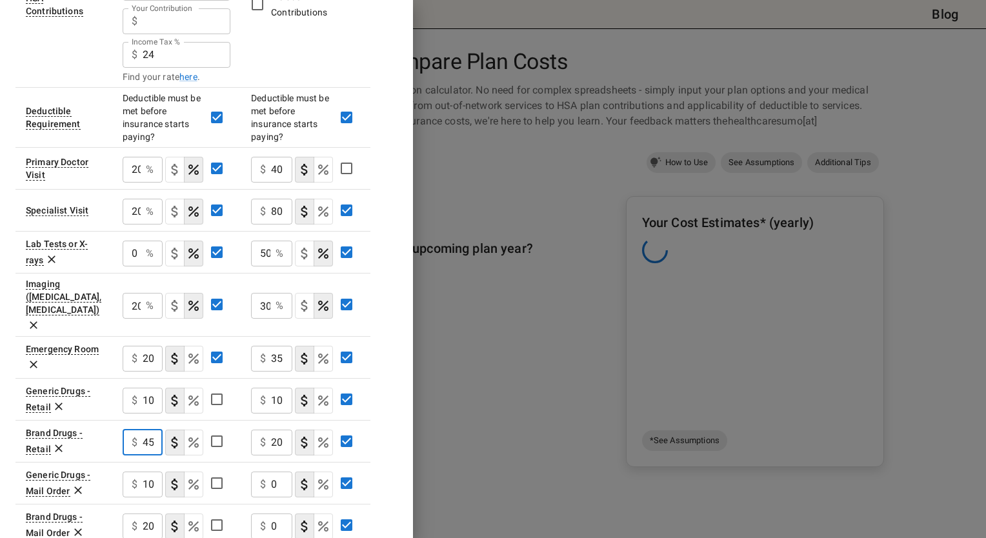
type input "45"
click at [145, 513] on input "20" at bounding box center [153, 526] width 20 height 26
click at [150, 471] on input "10" at bounding box center [153, 484] width 20 height 26
type input "20"
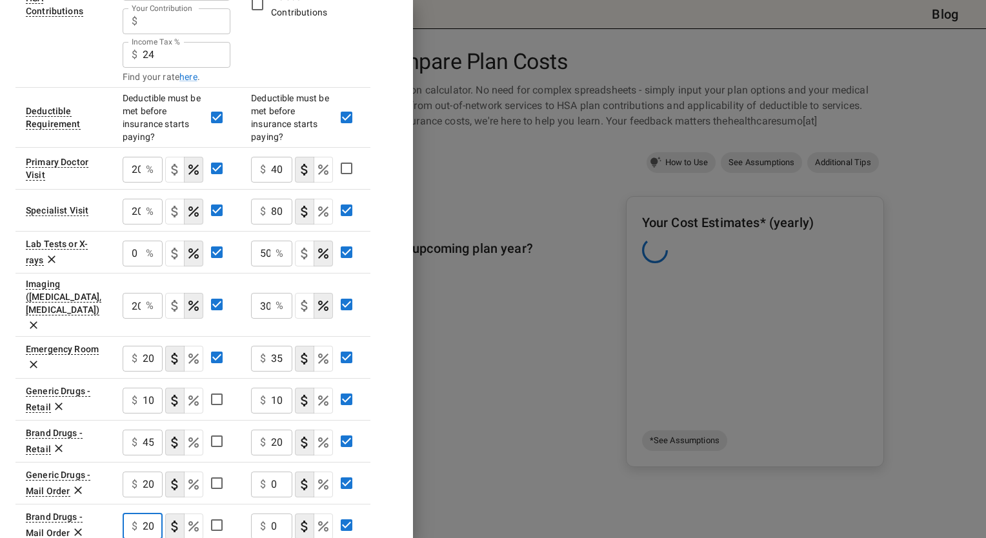
click at [150, 513] on input "20" at bounding box center [153, 526] width 20 height 26
type input "900"
click at [277, 430] on input "20" at bounding box center [281, 443] width 21 height 26
click at [275, 471] on input "0" at bounding box center [281, 484] width 21 height 26
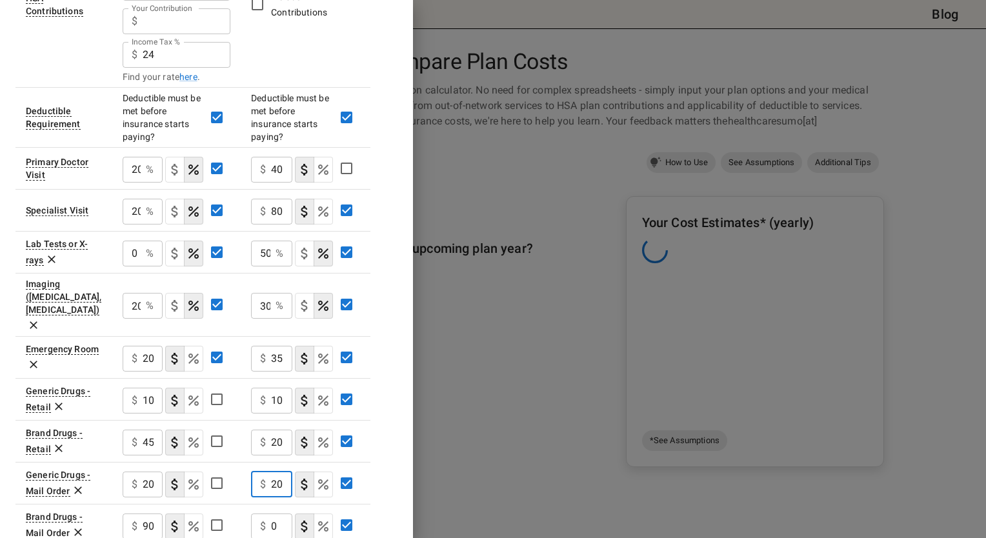
type input "20"
click at [273, 430] on input "20" at bounding box center [281, 443] width 21 height 26
type input "45"
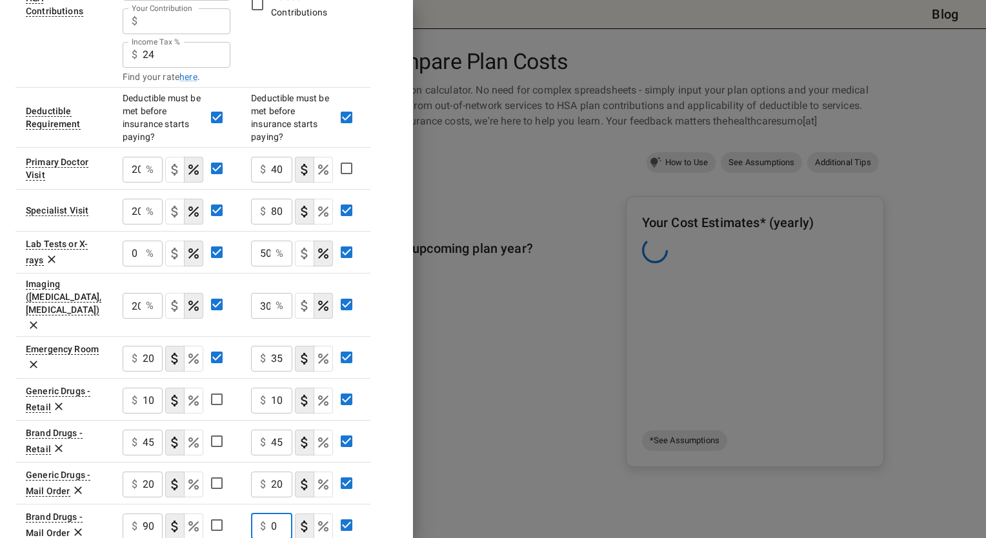
click at [278, 513] on input "0" at bounding box center [281, 526] width 21 height 26
type input "90"
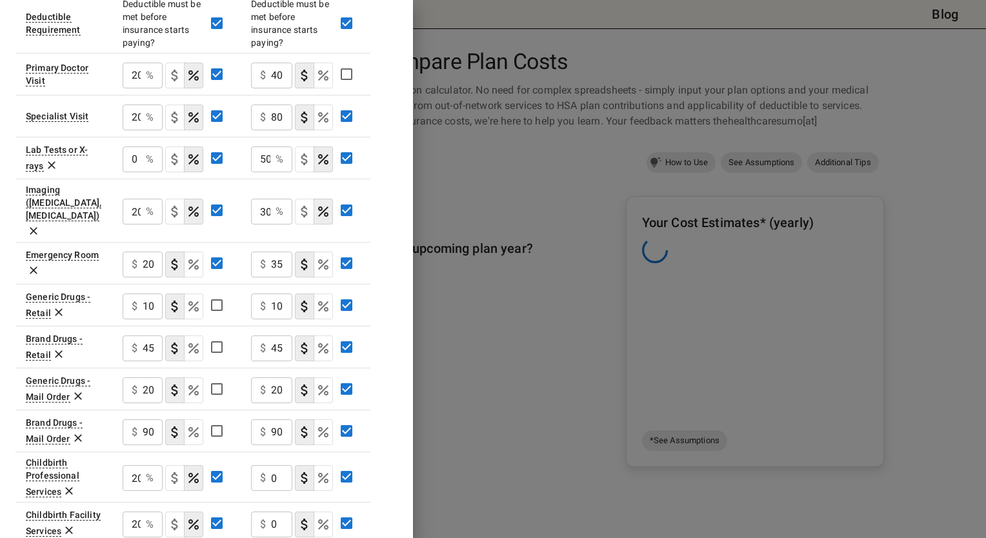
scroll to position [457, 0]
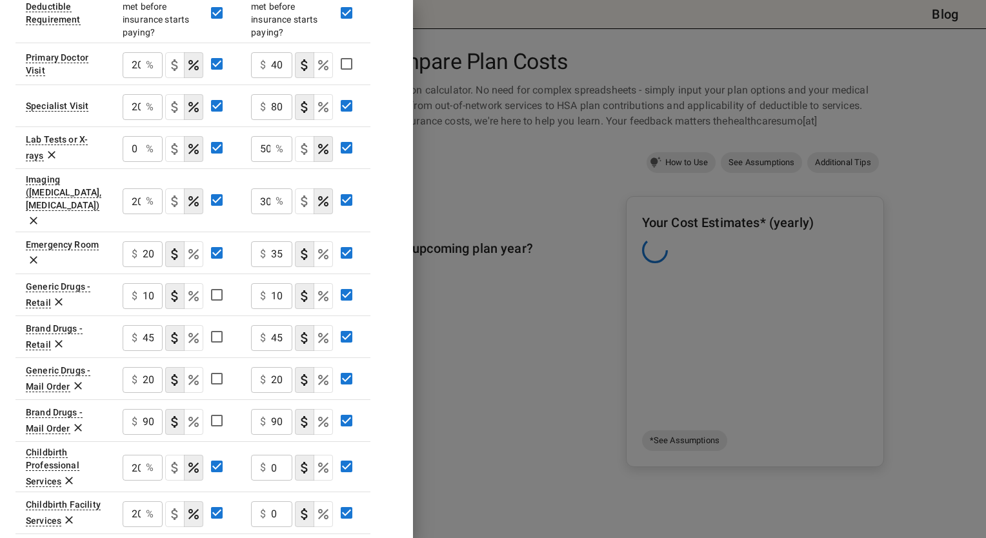
click at [67, 474] on icon at bounding box center [69, 480] width 13 height 13
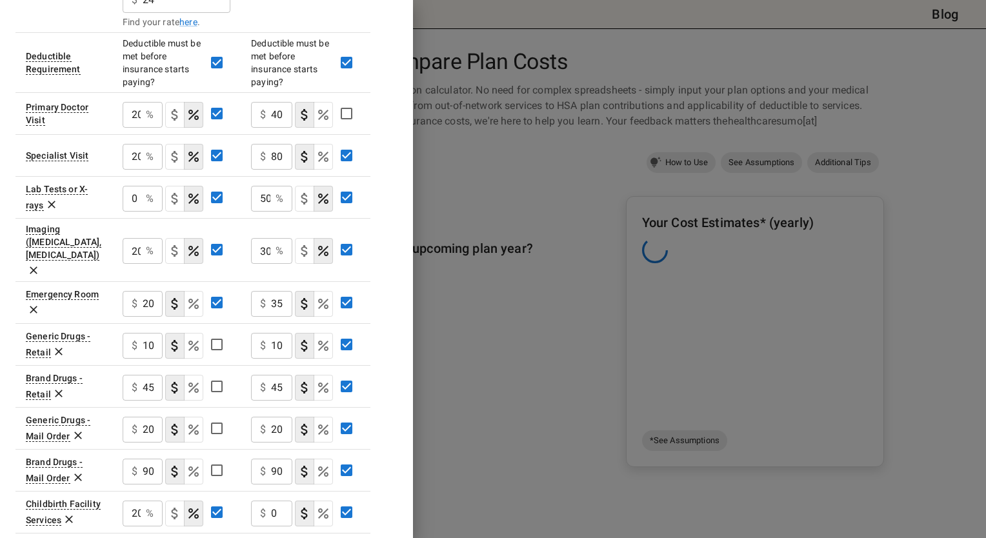
click at [65, 513] on icon at bounding box center [69, 519] width 13 height 13
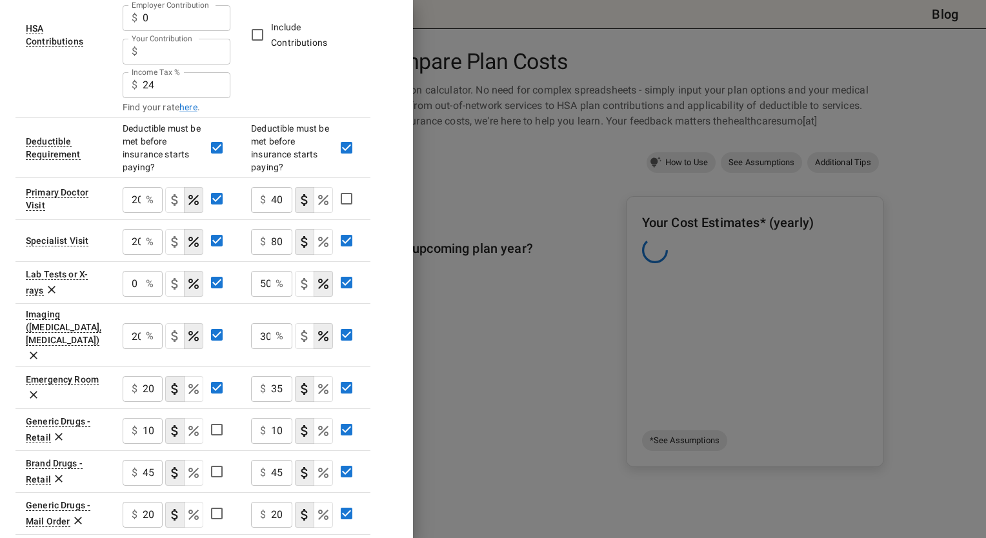
scroll to position [291, 0]
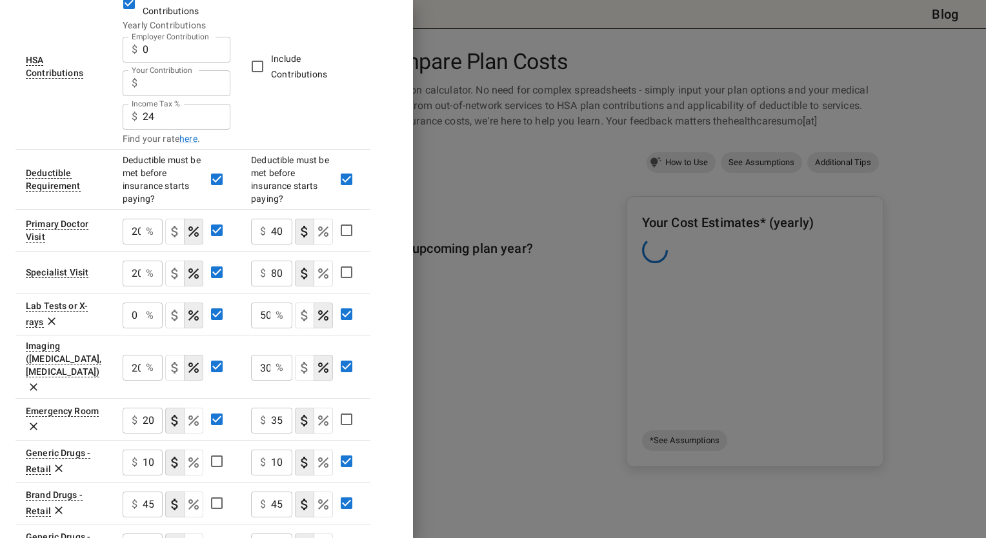
click at [346, 457] on tbody "Deductible $ 10000 ​ $ 6000 ​ Out of Pocket Maximum $ 13700 ​ $ 13700 ​ Price P…" at bounding box center [192, 249] width 355 height 784
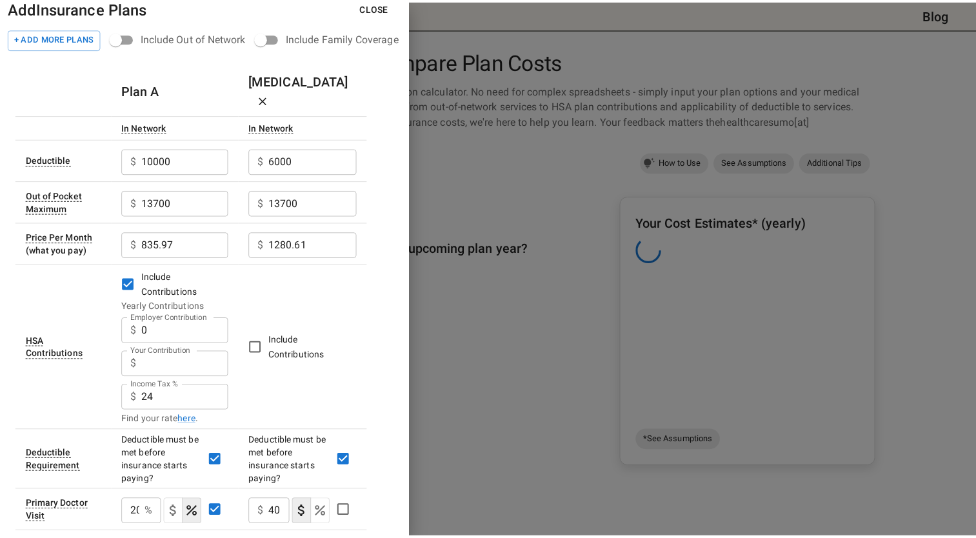
scroll to position [0, 0]
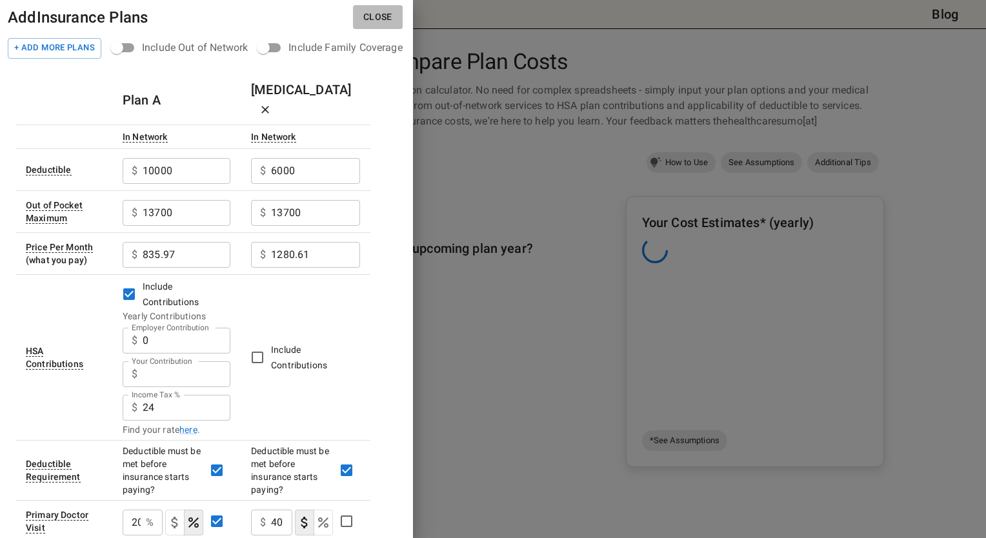
click at [384, 18] on button "Close" at bounding box center [378, 17] width 50 height 24
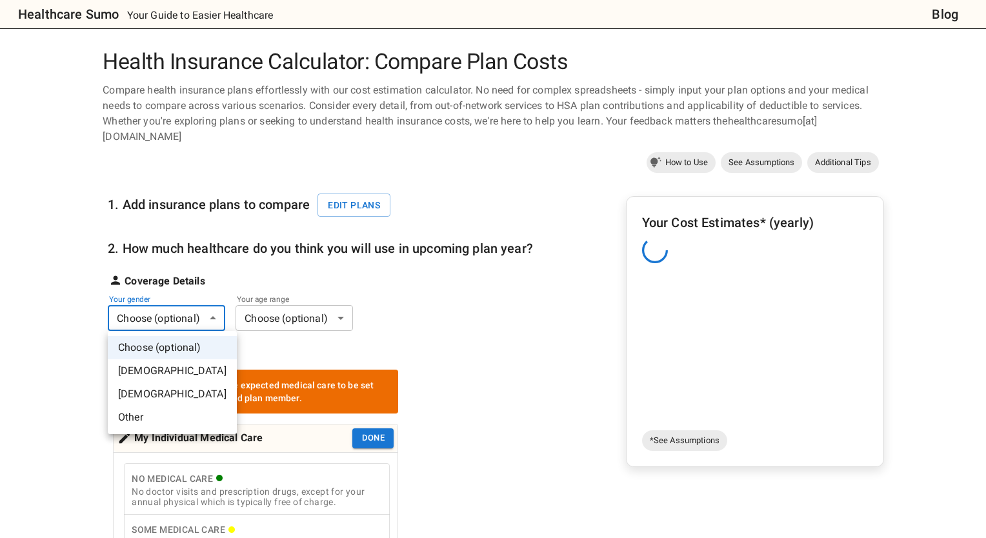
click at [386, 279] on div at bounding box center [493, 269] width 986 height 538
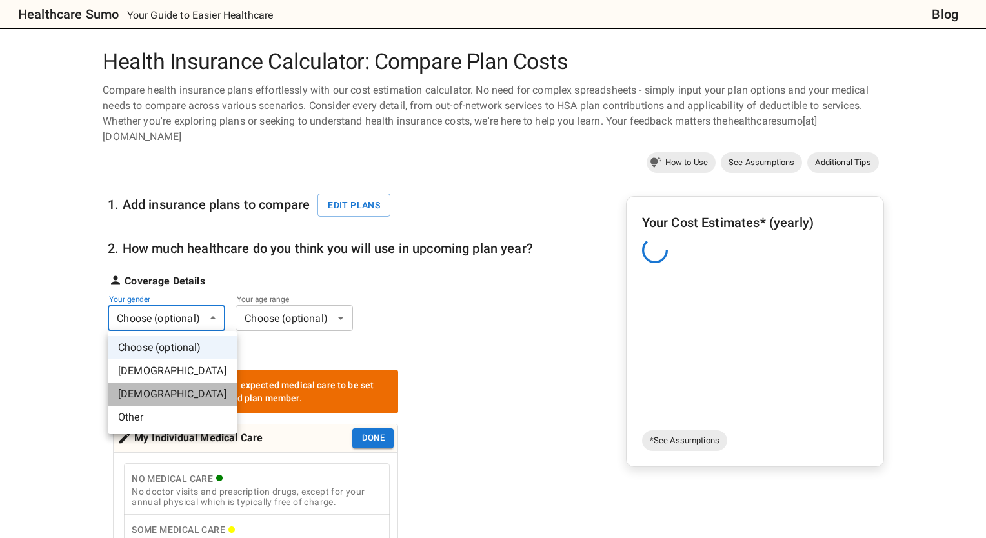
click at [179, 385] on li "[DEMOGRAPHIC_DATA]" at bounding box center [172, 393] width 129 height 23
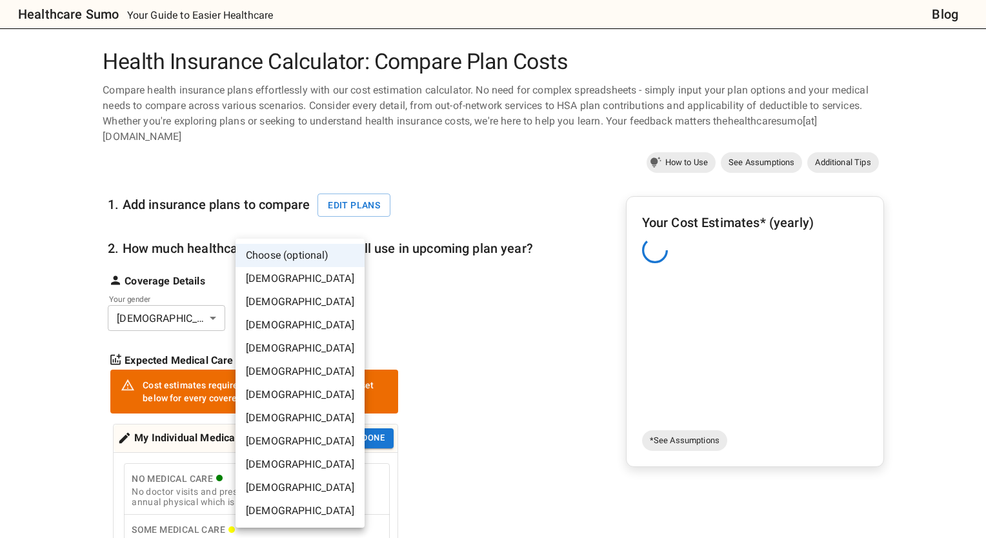
click at [267, 390] on li "[DEMOGRAPHIC_DATA]" at bounding box center [299, 394] width 129 height 23
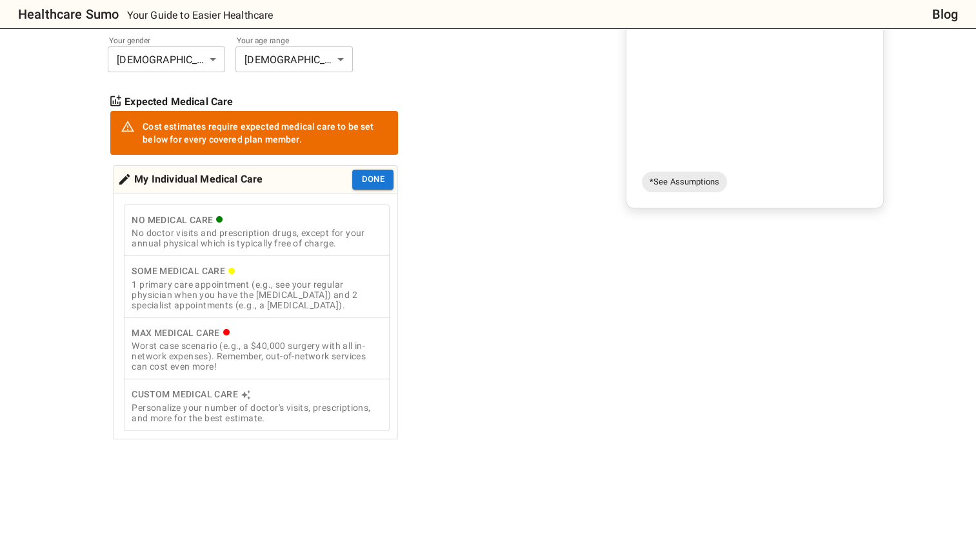
scroll to position [257, 0]
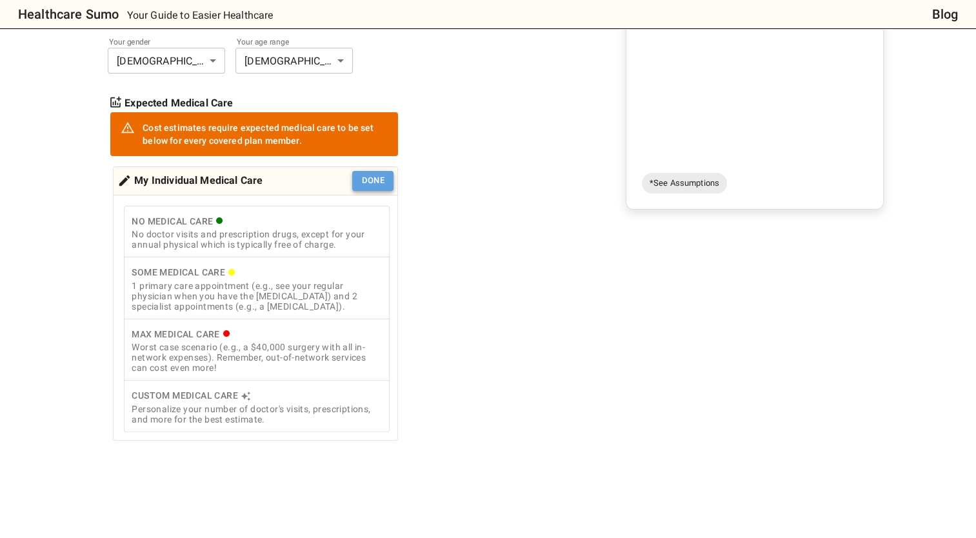
click at [372, 179] on button "Done" at bounding box center [372, 181] width 41 height 20
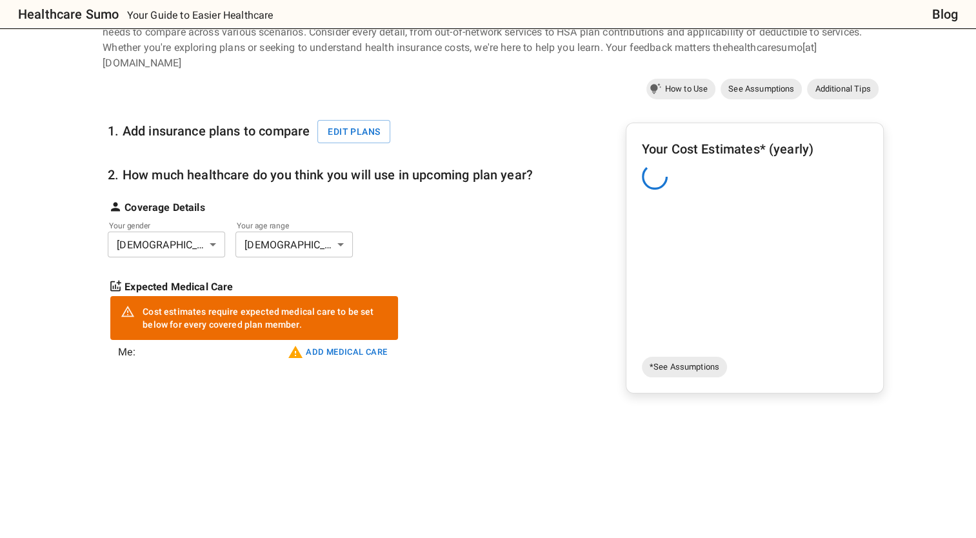
scroll to position [72, 0]
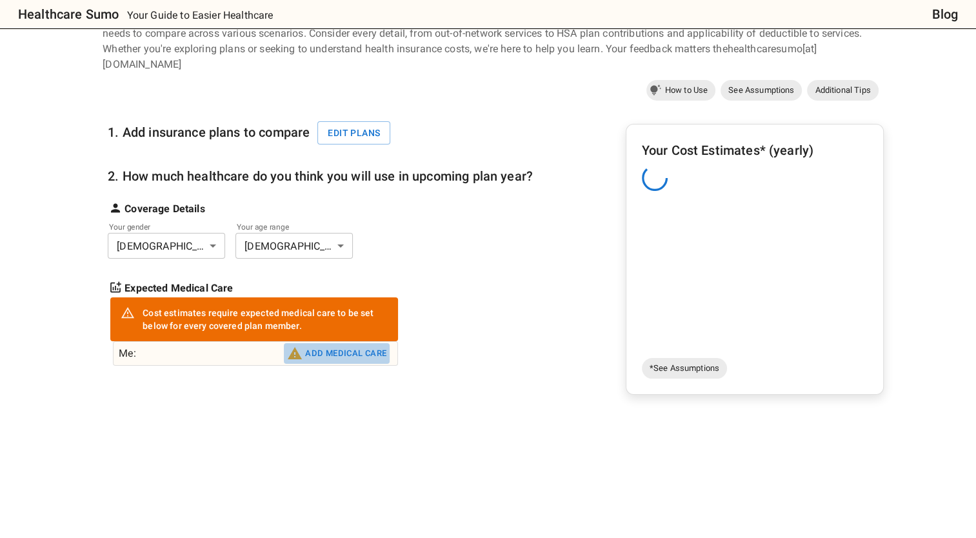
click at [348, 350] on button "Add medical care" at bounding box center [337, 353] width 106 height 21
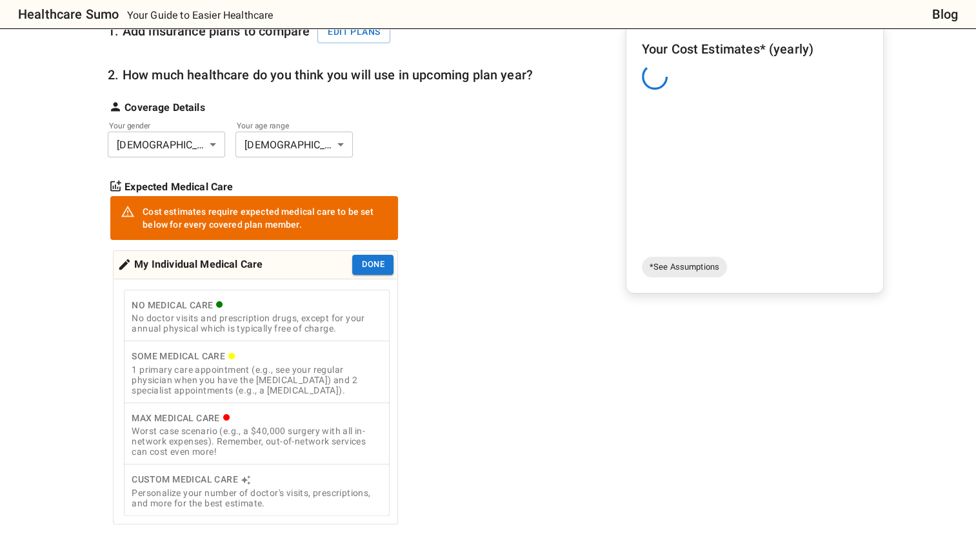
scroll to position [176, 0]
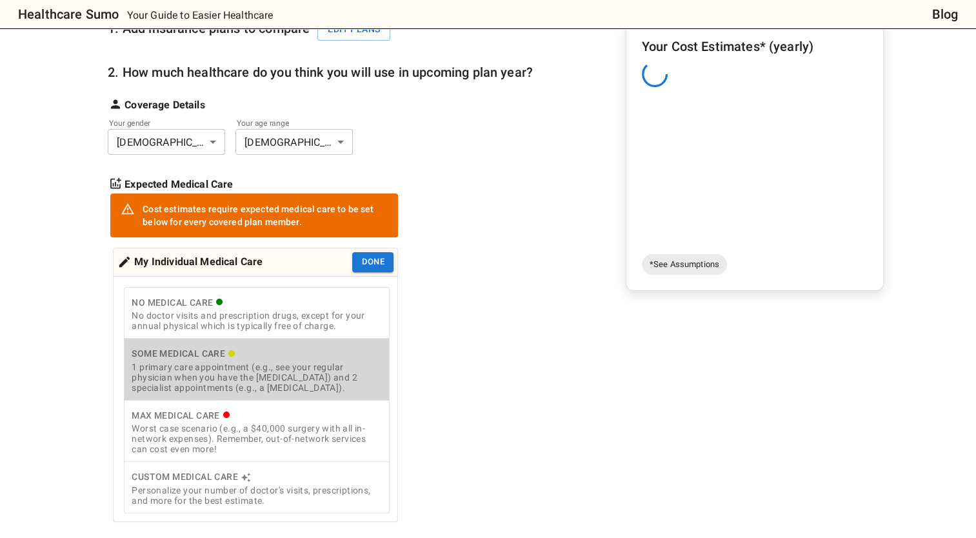
click at [342, 387] on div "1 primary care appointment (e.g., see your regular physician when you have the …" at bounding box center [257, 377] width 250 height 31
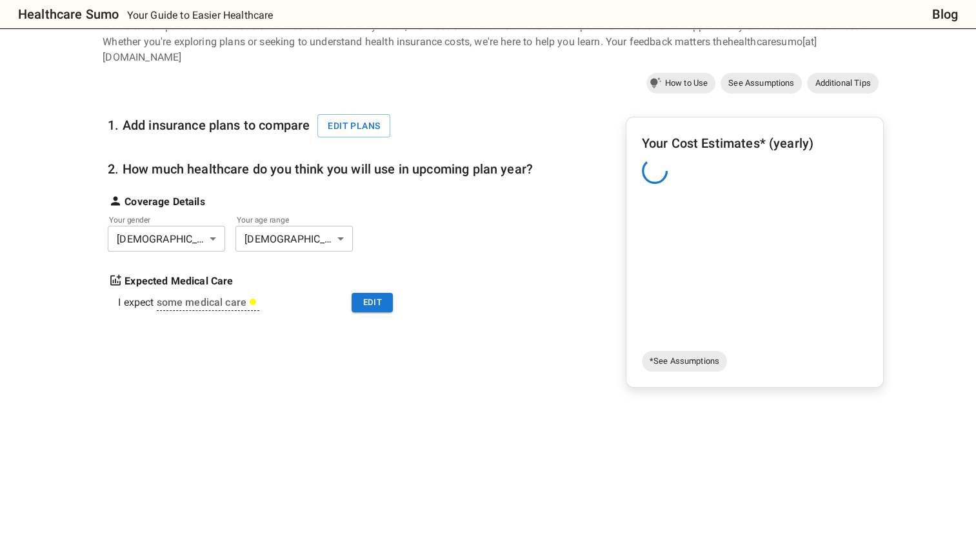
scroll to position [72, 0]
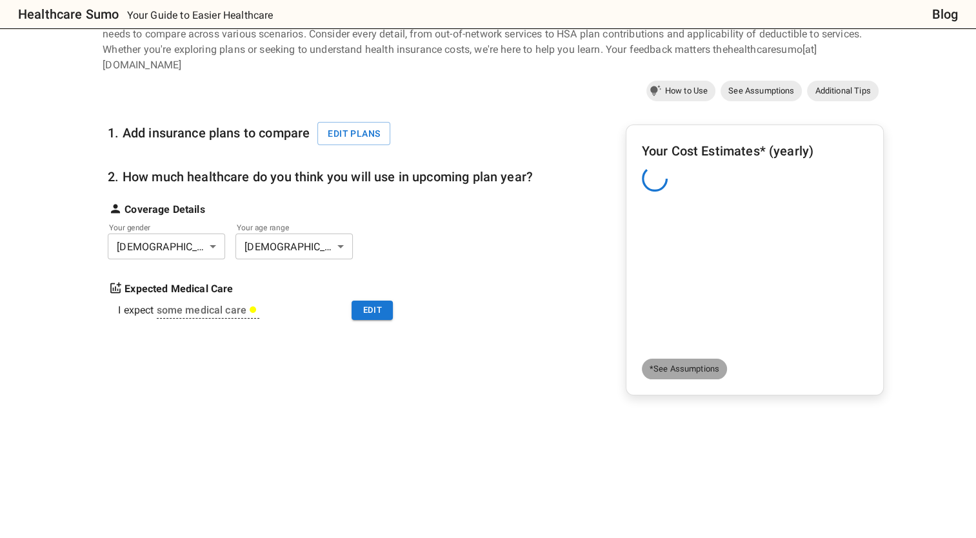
click at [710, 367] on span "*See Assumptions" at bounding box center [684, 368] width 85 height 13
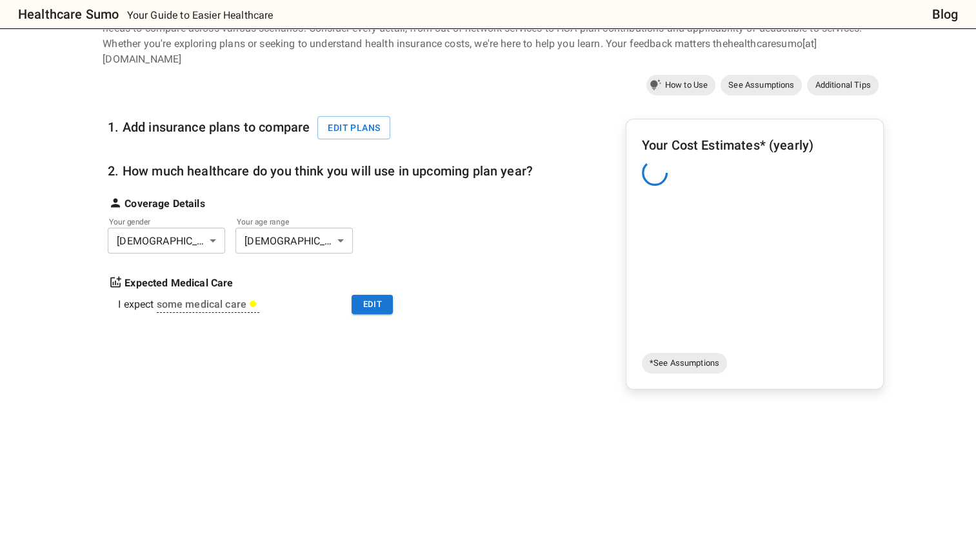
scroll to position [75, 0]
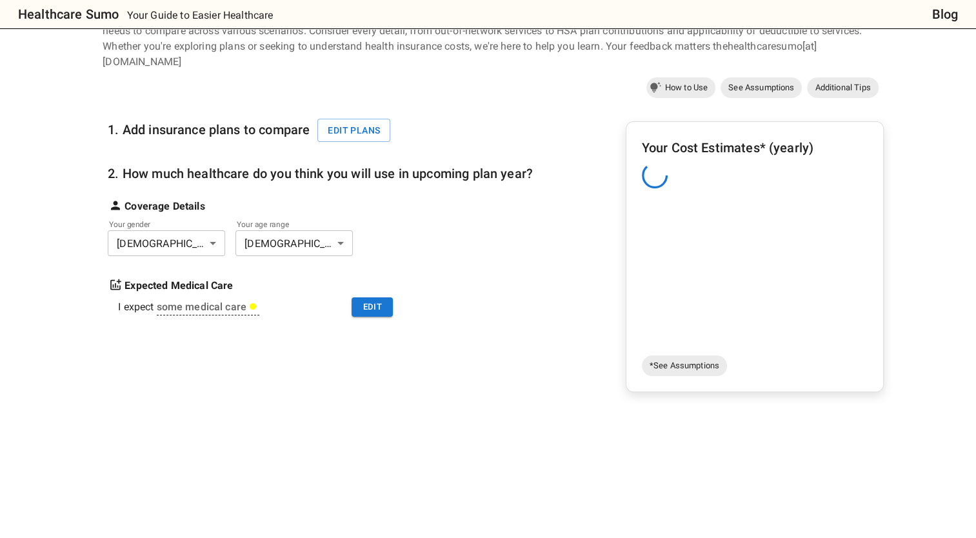
click at [776, 138] on h6 "Your Cost Estimates* (yearly)" at bounding box center [755, 147] width 226 height 21
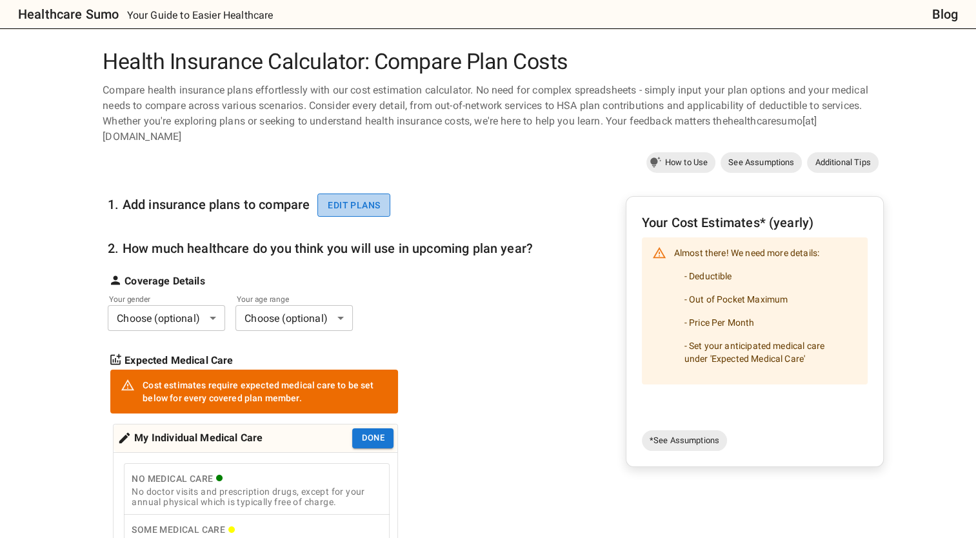
click at [339, 207] on button "Edit plans" at bounding box center [353, 205] width 73 height 24
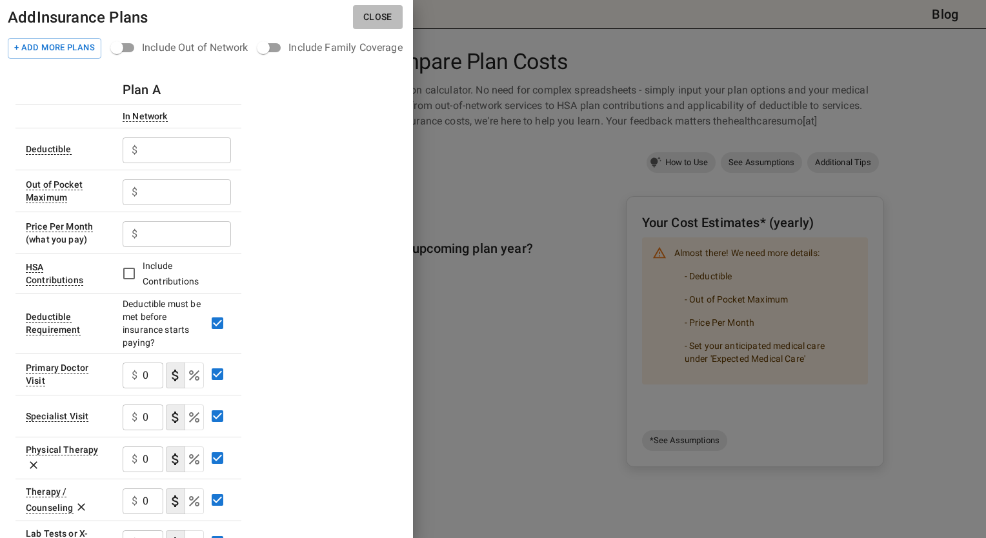
click at [379, 17] on button "Close" at bounding box center [378, 17] width 50 height 24
